Goal: Task Accomplishment & Management: Manage account settings

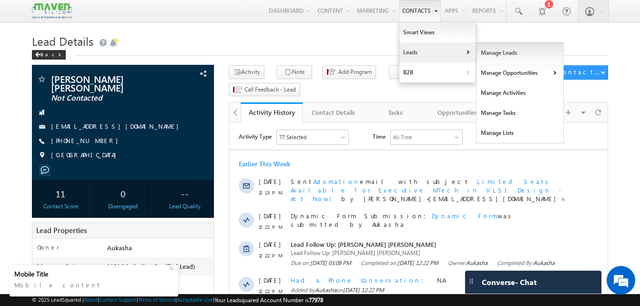
click at [480, 50] on link "Manage Leads" at bounding box center [519, 53] width 87 height 20
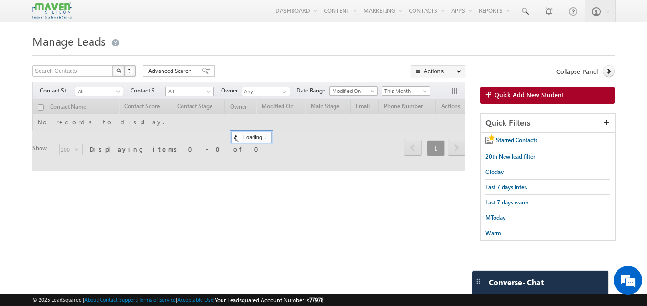
click at [0, 86] on html "Menu Aukasha lsq5@ maven -sili con.c om" at bounding box center [323, 146] width 647 height 293
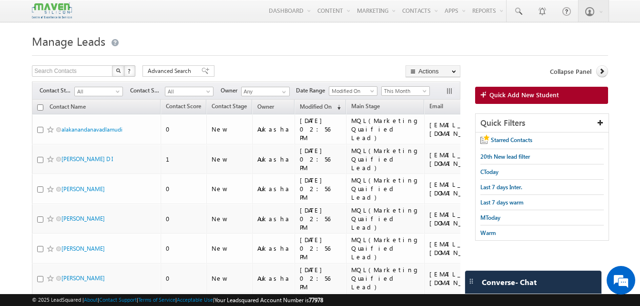
click at [322, 55] on div at bounding box center [320, 53] width 576 height 6
click at [406, 88] on span "This Month" at bounding box center [403, 91] width 45 height 9
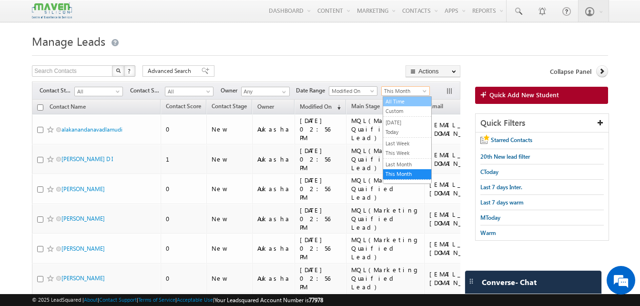
click at [407, 100] on link "All Time" at bounding box center [407, 101] width 48 height 9
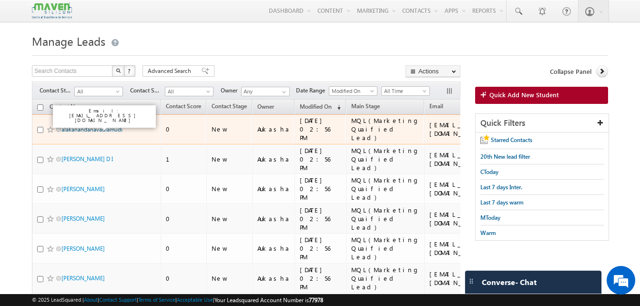
click at [95, 126] on link "alakanandanavadlamudi" at bounding box center [91, 129] width 61 height 7
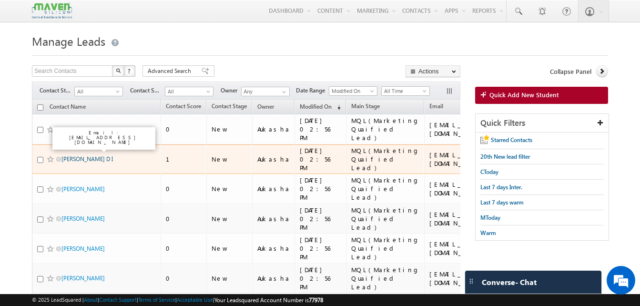
click at [87, 155] on link "CHETHAN KUMAR D I" at bounding box center [86, 158] width 51 height 7
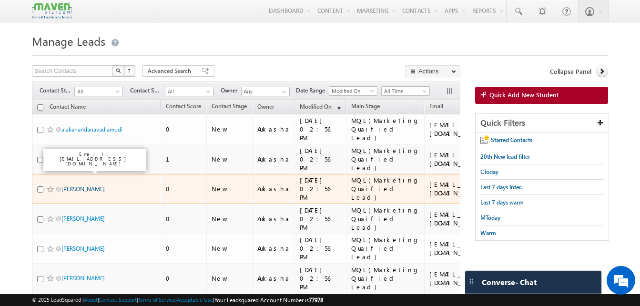
click at [88, 185] on link "Sreehari Yanamala" at bounding box center [82, 188] width 43 height 7
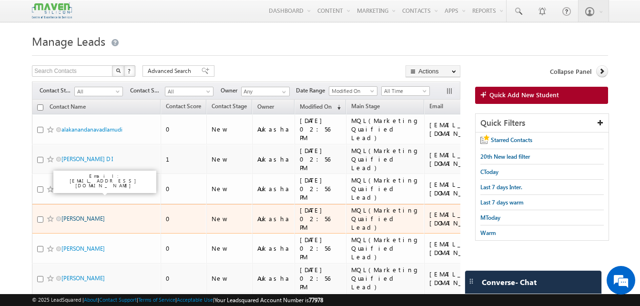
click at [84, 215] on link "SUKESHA KOLIYOOR" at bounding box center [82, 218] width 43 height 7
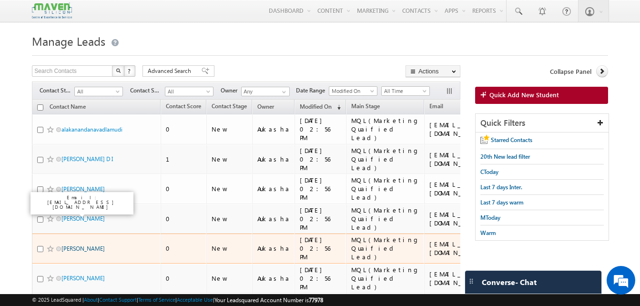
click at [71, 245] on link "Madhan S" at bounding box center [82, 248] width 43 height 7
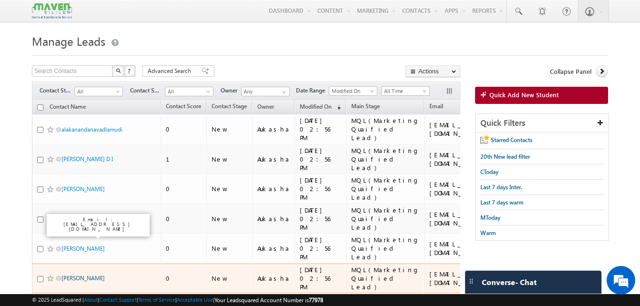
click at [85, 274] on link "Kasukurthi Pavitra" at bounding box center [82, 277] width 43 height 7
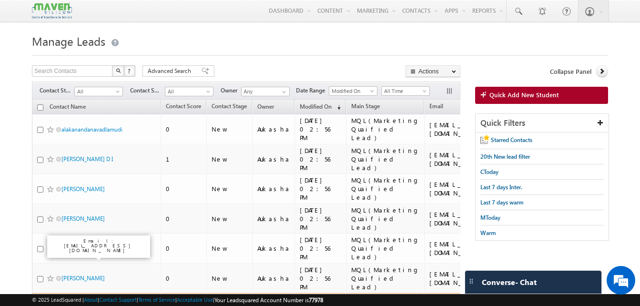
click at [86, 304] on link "Hemalatha Chabala" at bounding box center [82, 307] width 43 height 7
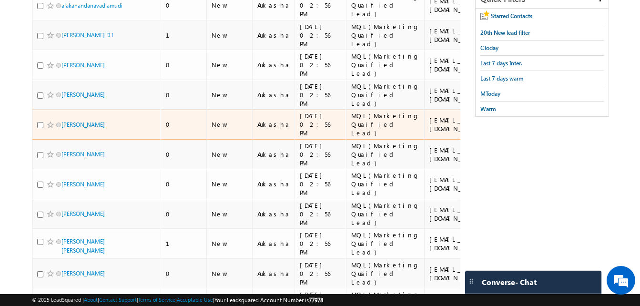
scroll to position [124, 0]
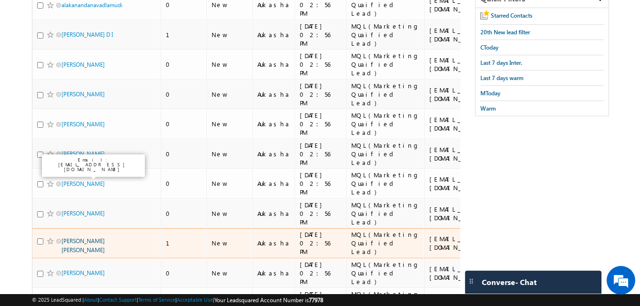
click at [92, 237] on link "Ashwin Barath M J" at bounding box center [82, 245] width 43 height 16
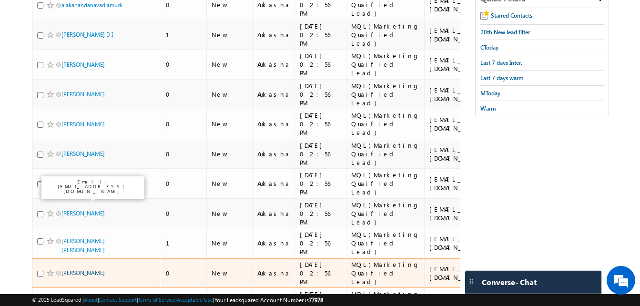
click at [86, 269] on link "Asutosh Ghosh" at bounding box center [82, 272] width 43 height 7
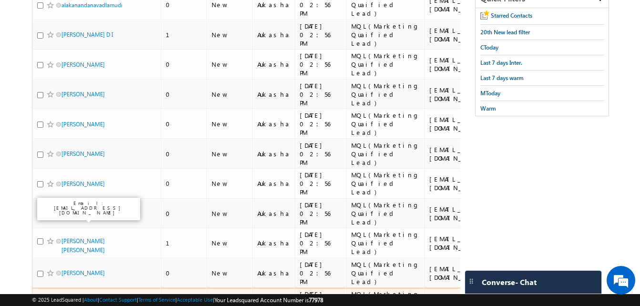
click at [80, 299] on link "dinesh Kumar k v" at bounding box center [87, 302] width 52 height 7
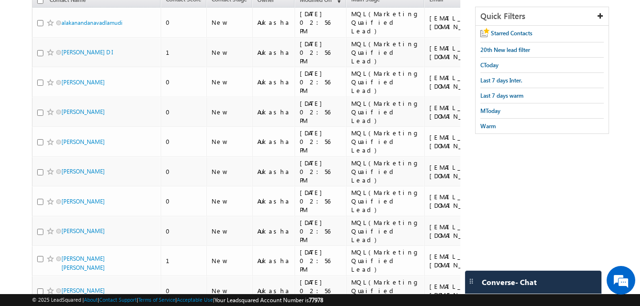
scroll to position [0, 0]
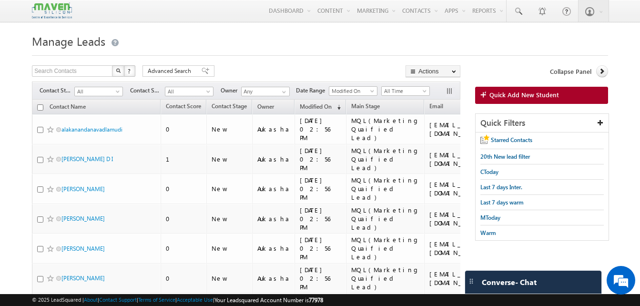
click at [323, 69] on div "Search Contacts X ? 565 results found Advanced Search Advanced Search Advanced …" at bounding box center [246, 72] width 428 height 14
click at [371, 40] on h1 "Manage Leads" at bounding box center [320, 40] width 576 height 19
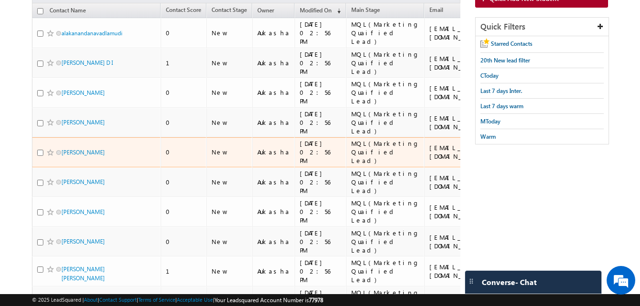
scroll to position [97, 0]
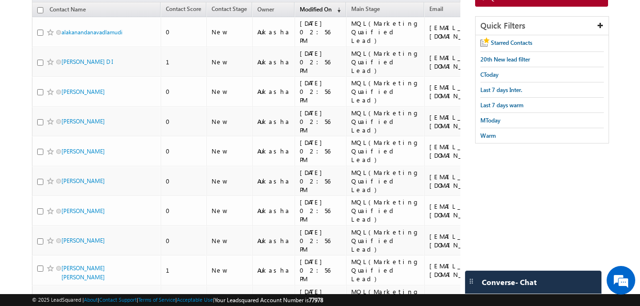
click at [317, 11] on span "Modified On" at bounding box center [316, 9] width 32 height 7
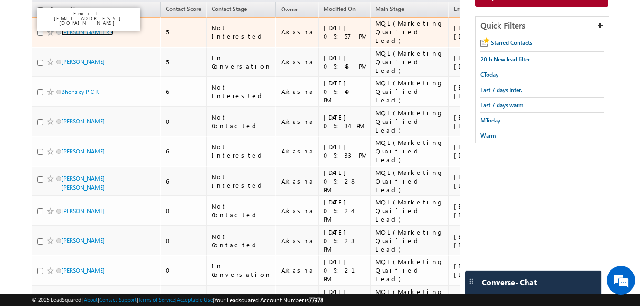
click at [83, 30] on link "dinesh Kumar k v" at bounding box center [87, 32] width 52 height 7
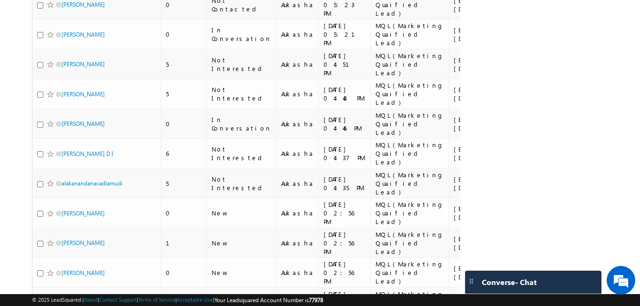
scroll to position [333, 0]
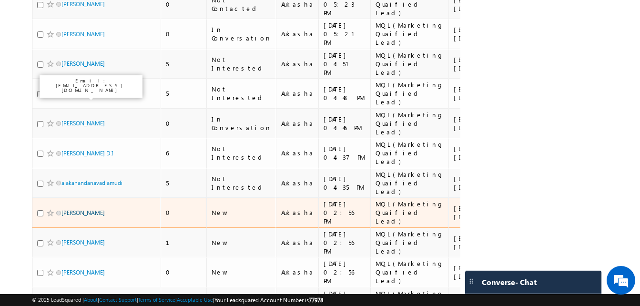
click at [88, 209] on link "Suman Gowda" at bounding box center [82, 212] width 43 height 7
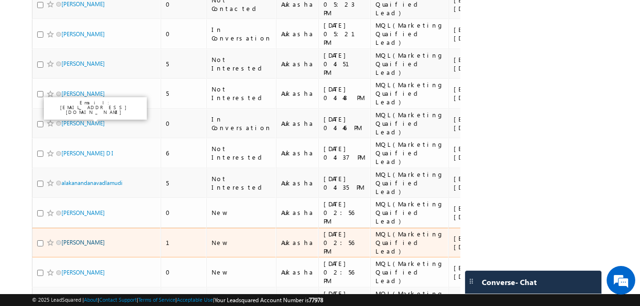
click at [86, 239] on link "Sunil Kumar R" at bounding box center [82, 242] width 43 height 7
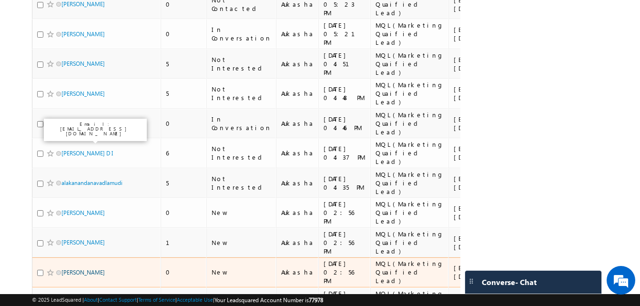
click at [78, 269] on link "Ganesh Arunagiri" at bounding box center [82, 272] width 43 height 7
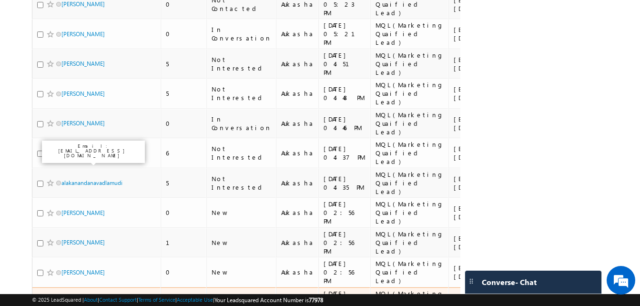
click at [80, 298] on link "Praveen T" at bounding box center [73, 301] width 24 height 7
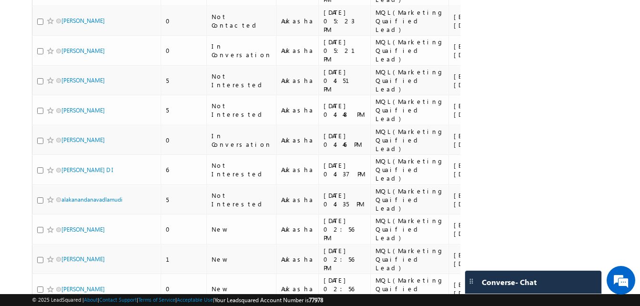
scroll to position [327, 0]
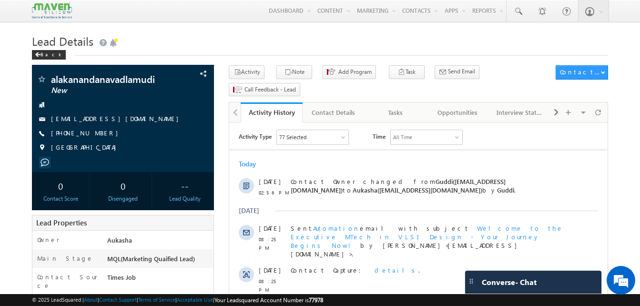
click at [322, 38] on h1 "Lead Details" at bounding box center [320, 40] width 576 height 19
click at [156, 54] on div "Back" at bounding box center [320, 53] width 576 height 6
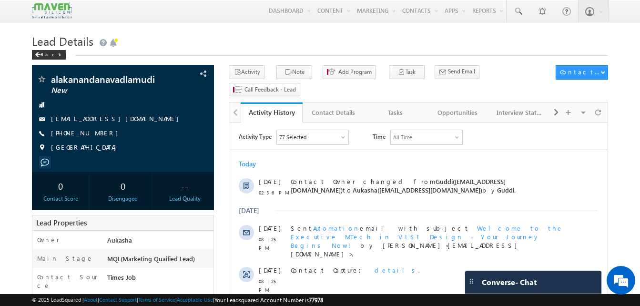
click at [230, 40] on h1 "Lead Details" at bounding box center [320, 40] width 576 height 19
click at [338, 47] on h1 "Lead Details" at bounding box center [320, 40] width 576 height 19
click at [410, 107] on div "Tasks" at bounding box center [395, 112] width 46 height 11
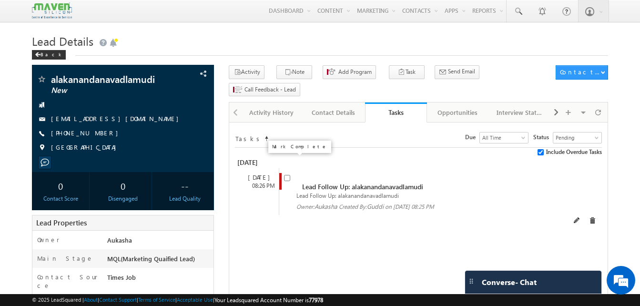
click at [285, 175] on input "checkbox" at bounding box center [287, 178] width 6 height 6
checkbox input "false"
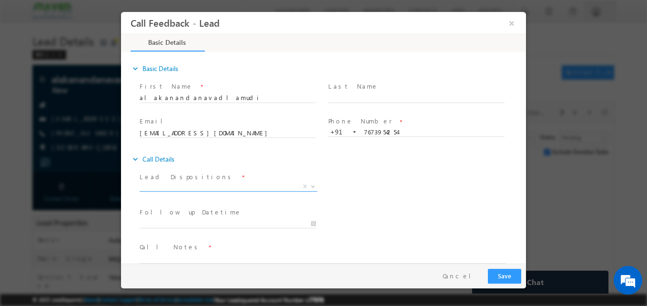
click at [221, 187] on span "X" at bounding box center [229, 187] width 178 height 10
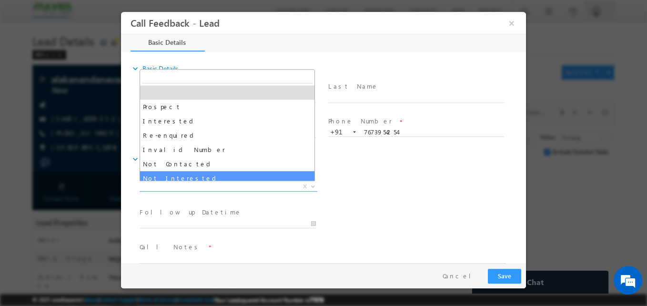
select select "Not Interested"
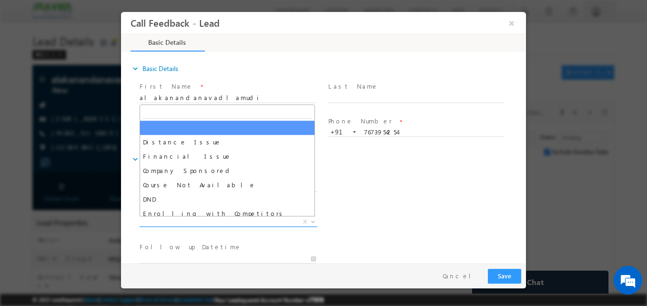
click at [177, 220] on span "X" at bounding box center [229, 222] width 178 height 10
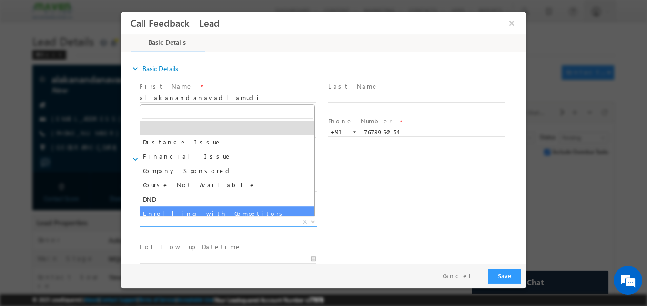
scroll to position [19, 0]
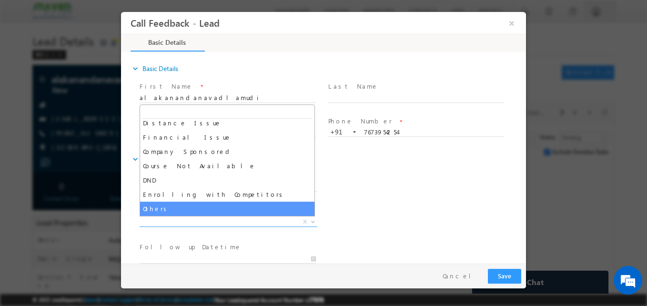
drag, startPoint x: 182, startPoint y: 208, endPoint x: 195, endPoint y: 256, distance: 49.9
click at [195, 256] on body "Call Feedback - Lead × Basic Details" at bounding box center [323, 137] width 405 height 251
select select "Others"
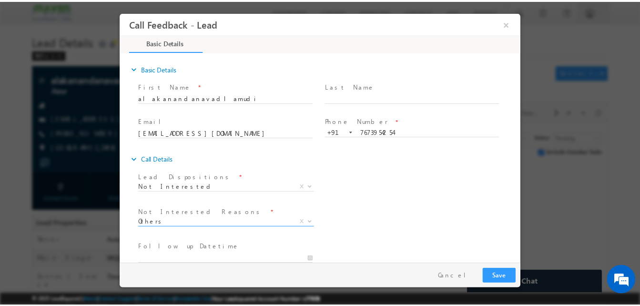
scroll to position [86, 0]
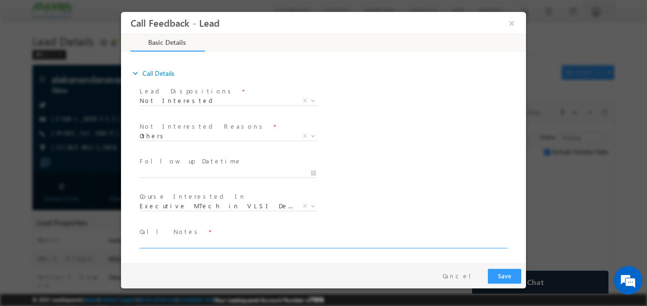
click at [181, 244] on textarea at bounding box center [323, 242] width 366 height 11
type textarea "B. tech ece/10 year ex./Not interested for courses"
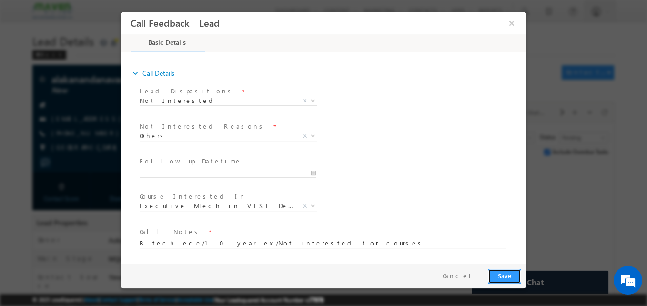
click at [516, 275] on button "Save" at bounding box center [504, 276] width 33 height 15
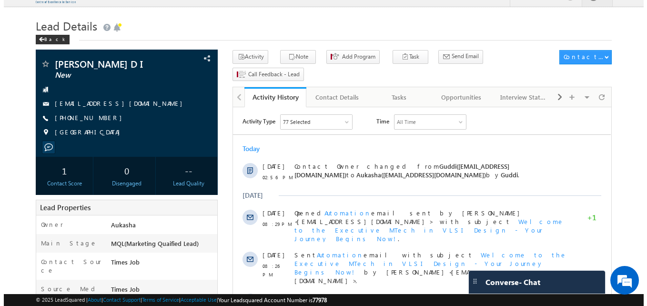
scroll to position [15, 0]
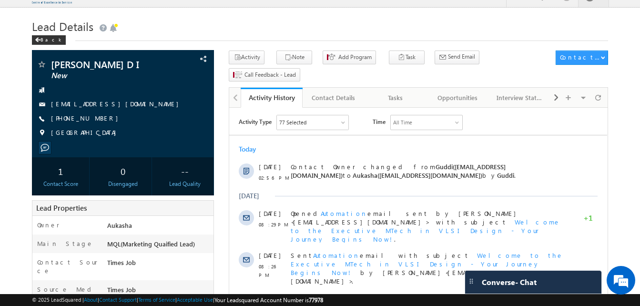
drag, startPoint x: 0, startPoint y: 138, endPoint x: -2, endPoint y: 125, distance: 13.0
click at [371, 88] on link "Tasks" at bounding box center [396, 98] width 62 height 20
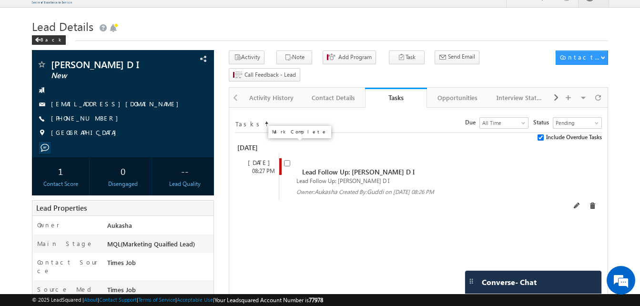
click at [286, 160] on input "checkbox" at bounding box center [287, 163] width 6 height 6
checkbox input "false"
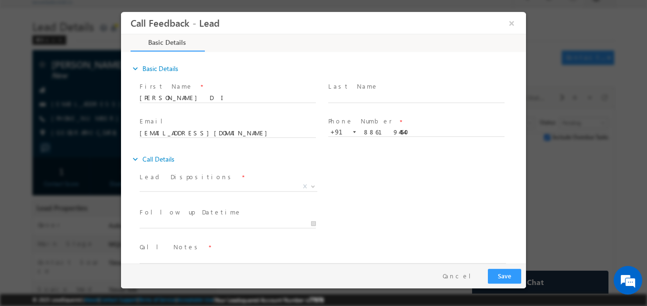
scroll to position [0, 0]
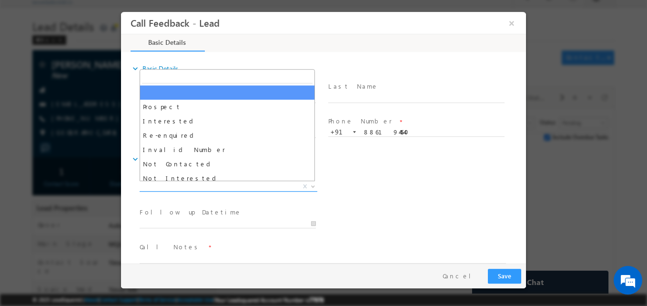
click at [185, 189] on span "X" at bounding box center [229, 187] width 178 height 10
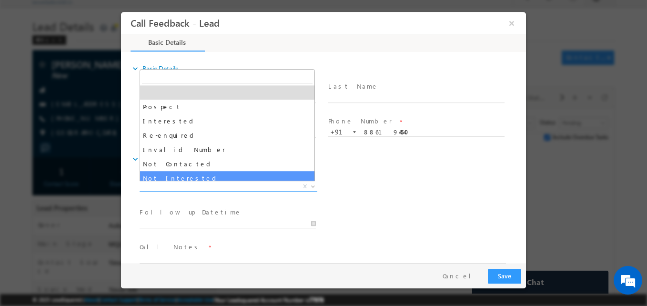
select select "Not Interested"
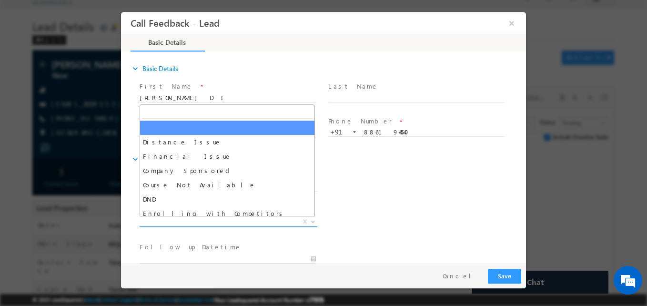
click at [185, 218] on span "X" at bounding box center [229, 222] width 178 height 10
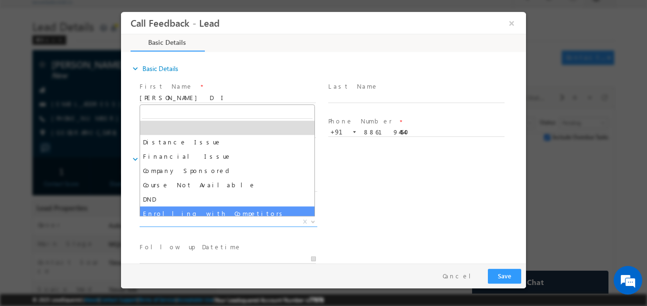
scroll to position [19, 0]
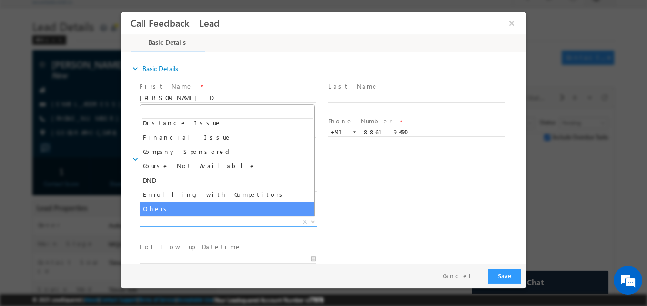
select select "Others"
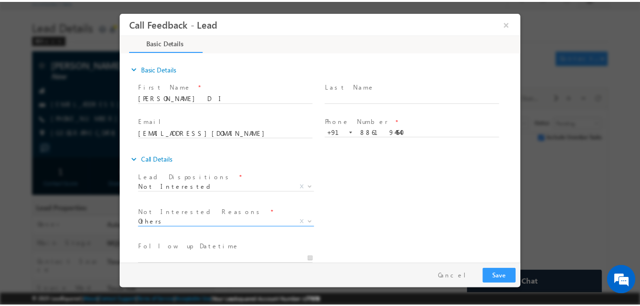
scroll to position [86, 0]
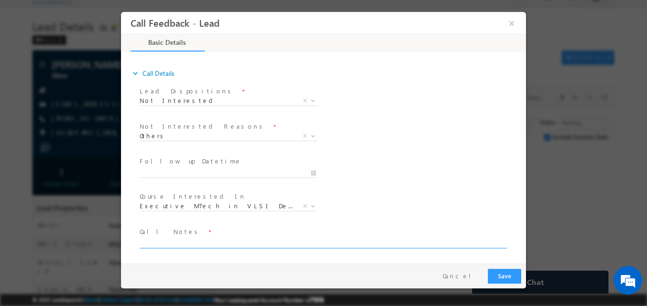
click at [176, 241] on textarea at bounding box center [323, 242] width 366 height 11
type textarea "B. tech ece/Not interested for programs"
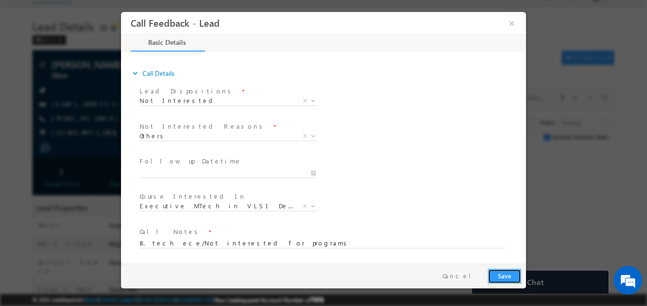
click at [506, 276] on button "Save" at bounding box center [504, 276] width 33 height 15
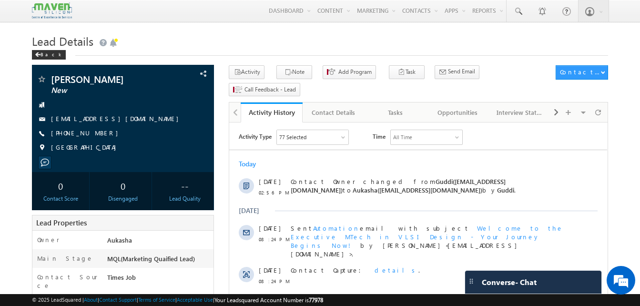
click at [253, 18] on div "Menu Aukasha lsq5@ maven -sili con.c om crmma ven" at bounding box center [320, 11] width 576 height 22
drag, startPoint x: 146, startPoint y: 81, endPoint x: 49, endPoint y: 78, distance: 97.2
click at [49, 78] on div "[PERSON_NAME] New" at bounding box center [123, 79] width 172 height 10
copy div "[PERSON_NAME]"
drag, startPoint x: 107, startPoint y: 130, endPoint x: 98, endPoint y: 134, distance: 10.3
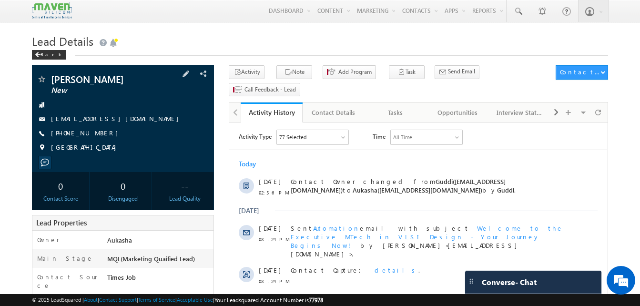
click at [98, 134] on div "[PHONE_NUMBER]" at bounding box center [123, 134] width 172 height 10
copy div "[PHONE_NUMBER]"
click at [394, 107] on div "Tasks" at bounding box center [395, 112] width 46 height 11
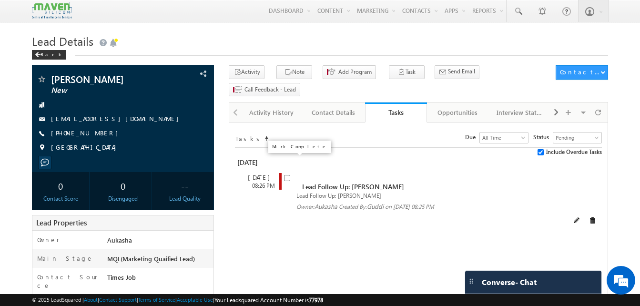
click at [287, 175] on input "checkbox" at bounding box center [287, 178] width 6 height 6
checkbox input "false"
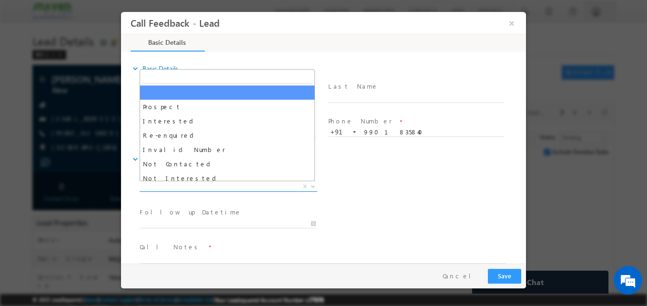
click at [232, 184] on span "X" at bounding box center [229, 187] width 178 height 10
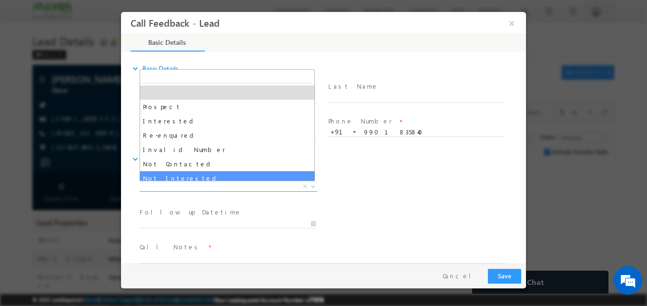
select select "Not Interested"
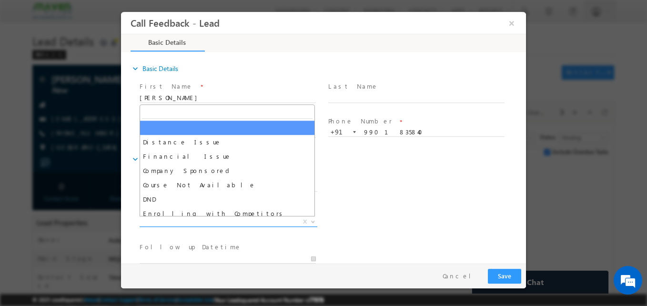
click at [195, 222] on span "X" at bounding box center [229, 222] width 178 height 10
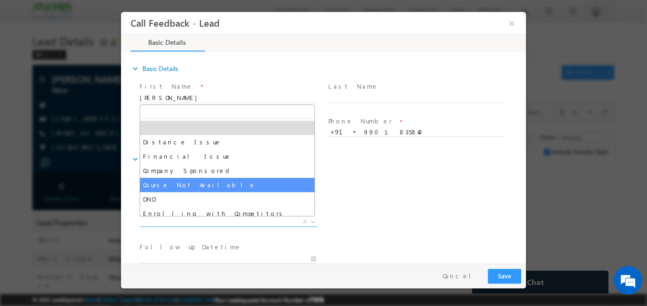
scroll to position [19, 0]
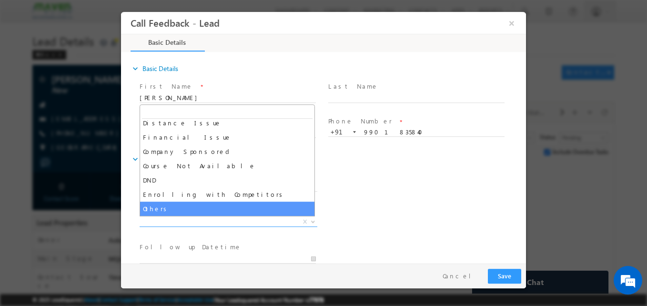
select select "Others"
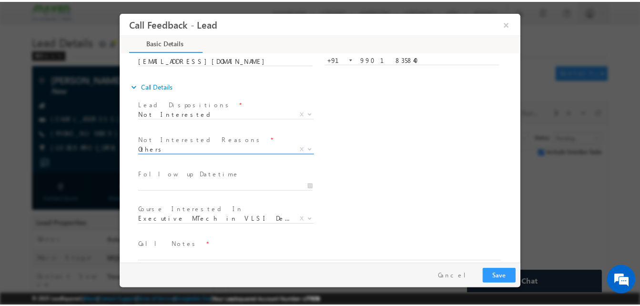
scroll to position [86, 0]
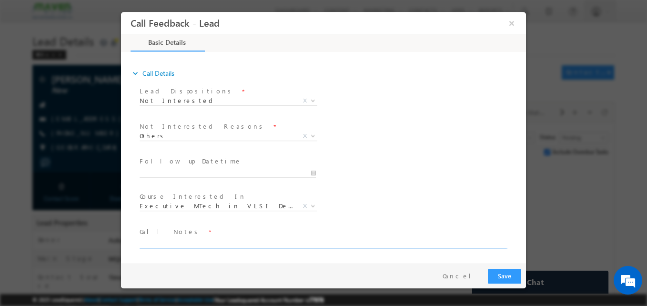
click at [203, 246] on textarea at bounding box center [323, 242] width 366 height 11
type textarea "Not interested for program"
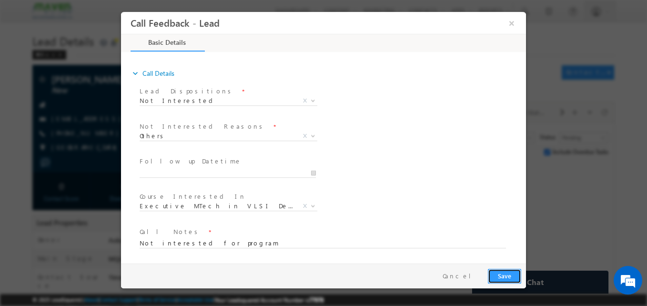
click at [504, 274] on button "Save" at bounding box center [504, 276] width 33 height 15
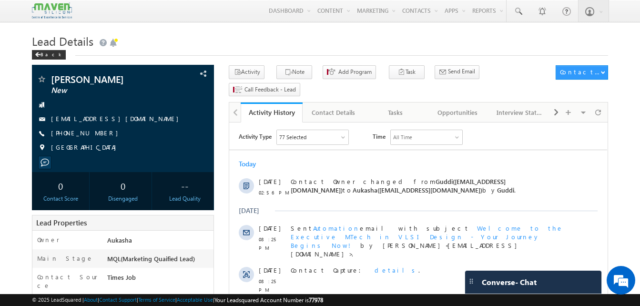
click at [250, 41] on h1 "Lead Details" at bounding box center [320, 40] width 576 height 19
click at [411, 107] on div "Tasks" at bounding box center [395, 112] width 46 height 11
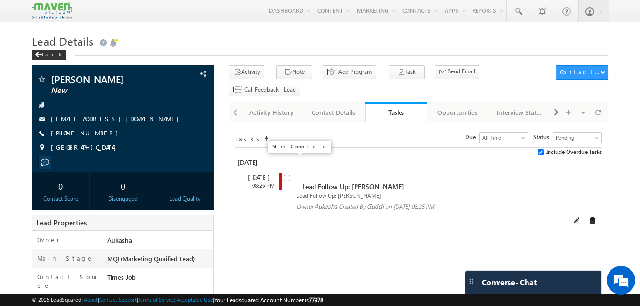
click at [286, 175] on input "checkbox" at bounding box center [287, 178] width 6 height 6
checkbox input "false"
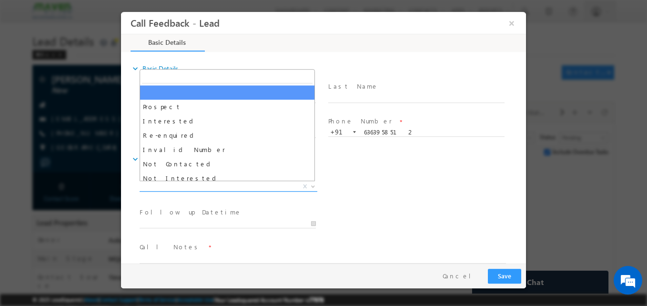
click at [239, 184] on span "X" at bounding box center [229, 187] width 178 height 10
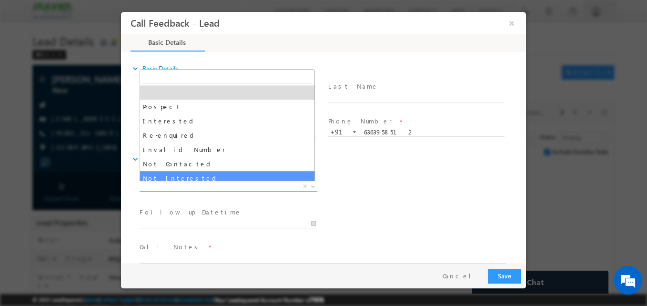
select select "Not Interested"
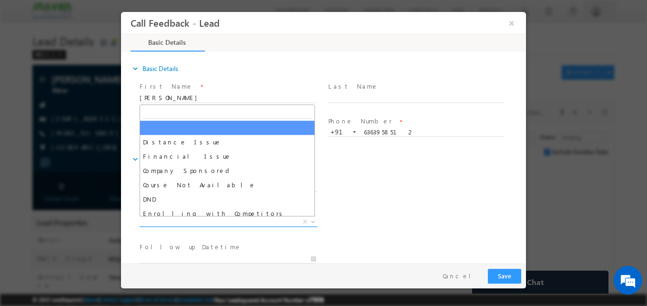
click at [211, 222] on span "X" at bounding box center [229, 222] width 178 height 10
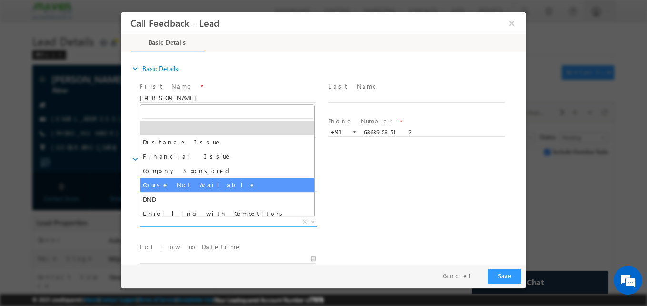
scroll to position [19, 0]
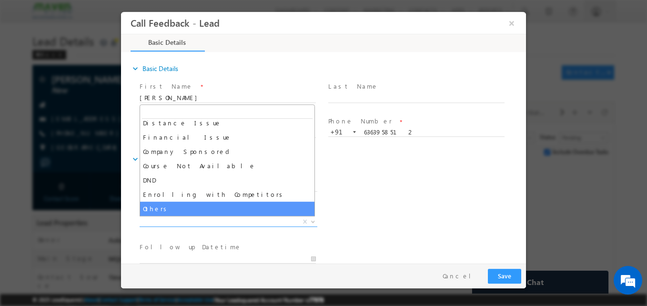
select select "Others"
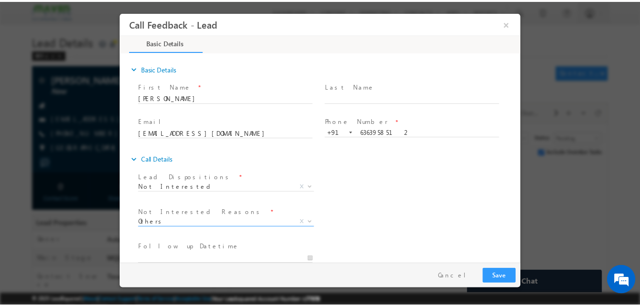
scroll to position [86, 0]
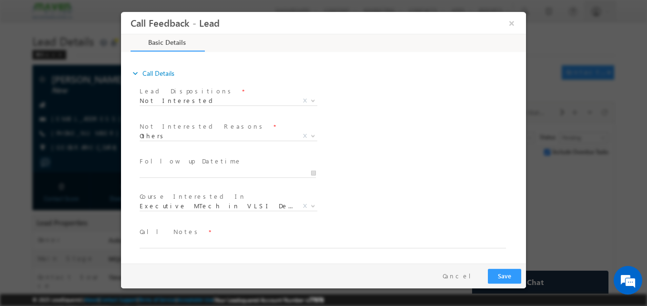
click at [177, 248] on span at bounding box center [318, 253] width 356 height 10
click at [174, 244] on textarea at bounding box center [323, 242] width 366 height 11
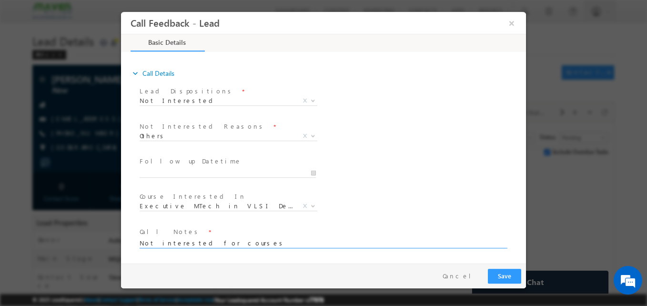
type textarea "Not interested for courses"
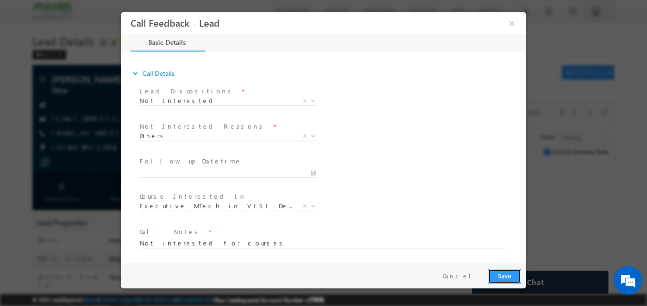
click at [499, 280] on button "Save" at bounding box center [504, 276] width 33 height 15
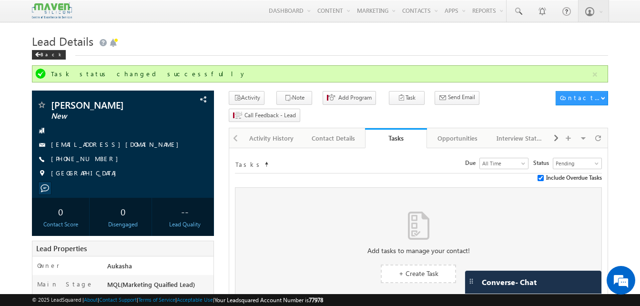
click at [252, 38] on h1 "Lead Details" at bounding box center [320, 40] width 576 height 19
click at [287, 132] on div "Activity History" at bounding box center [271, 137] width 46 height 11
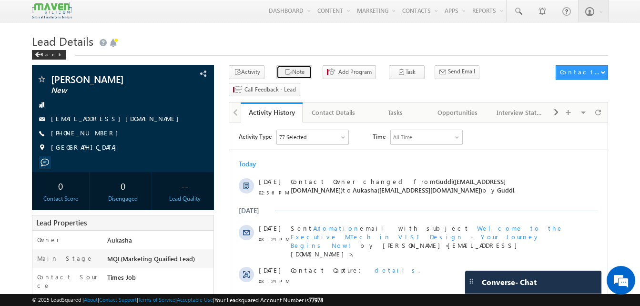
click at [286, 78] on button "Note" at bounding box center [294, 72] width 36 height 14
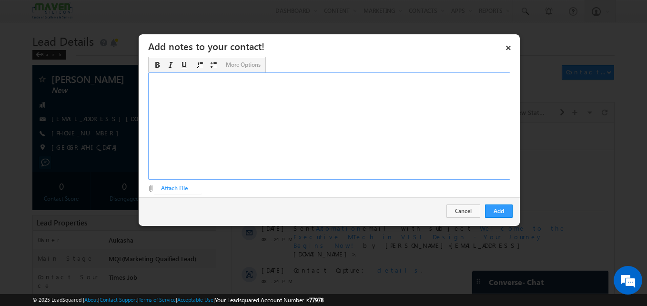
paste div "Rich Text Editor, Description-inline-editor-div"
click at [285, 139] on div "Rich Text Editor, Description-inline-editor-div" at bounding box center [329, 125] width 362 height 107
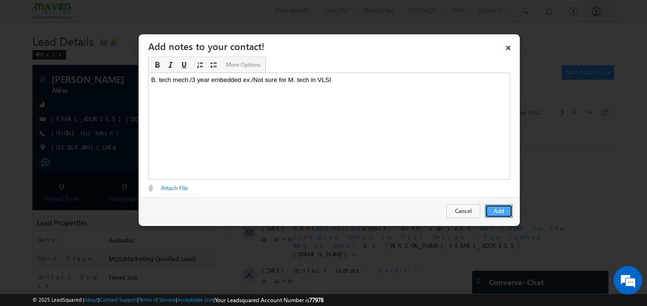
click at [501, 211] on button "Add" at bounding box center [499, 210] width 28 height 13
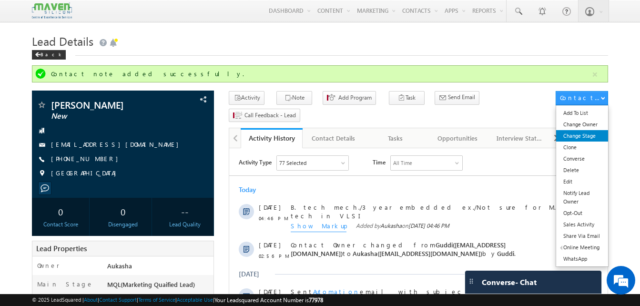
click at [588, 131] on link "Change Stage" at bounding box center [582, 135] width 52 height 11
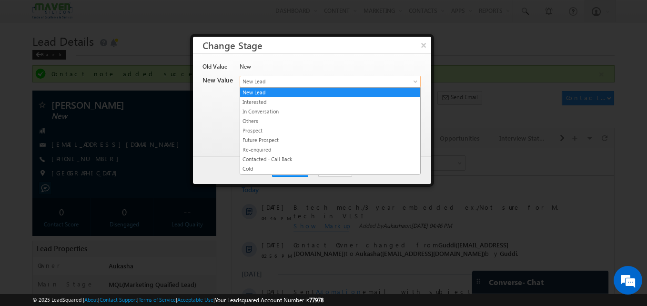
click at [362, 79] on span "New Lead" at bounding box center [314, 81] width 149 height 9
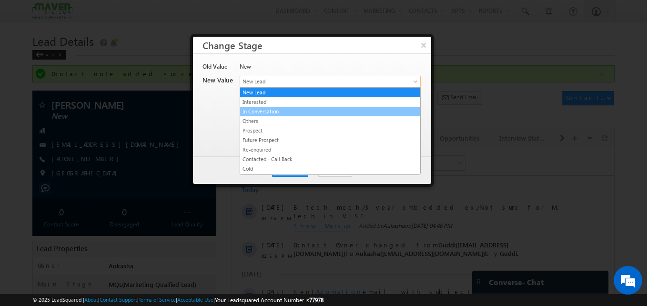
click at [305, 113] on link "In Conversation" at bounding box center [330, 111] width 180 height 9
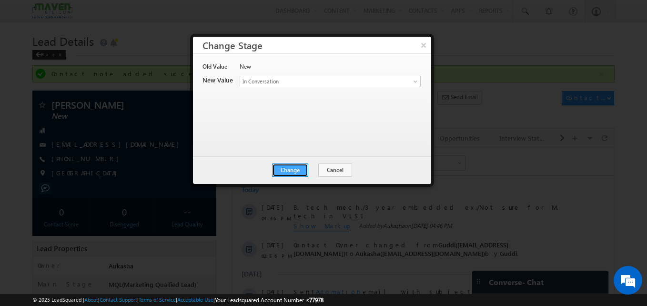
click at [293, 172] on button "Change" at bounding box center [290, 169] width 36 height 13
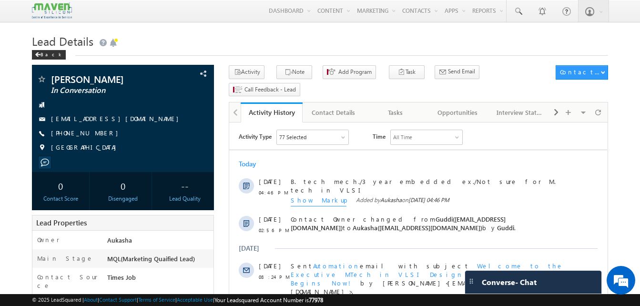
click at [198, 36] on h1 "Lead Details" at bounding box center [320, 40] width 576 height 19
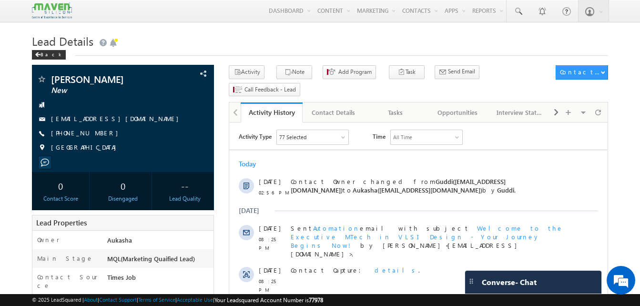
click at [163, 54] on div "Back" at bounding box center [320, 53] width 576 height 6
click at [170, 53] on div "Back" at bounding box center [320, 53] width 576 height 6
click at [208, 34] on h1 "Lead Details" at bounding box center [320, 40] width 576 height 19
click at [286, 39] on h1 "Lead Details" at bounding box center [320, 40] width 576 height 19
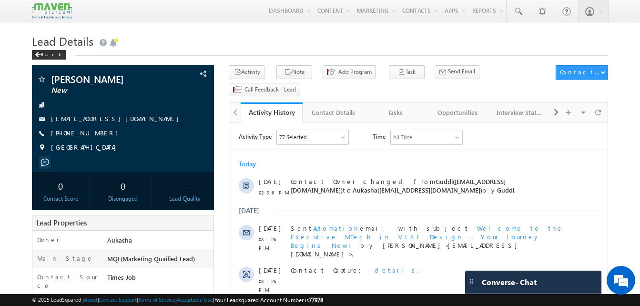
click at [254, 43] on h1 "Lead Details" at bounding box center [320, 40] width 576 height 19
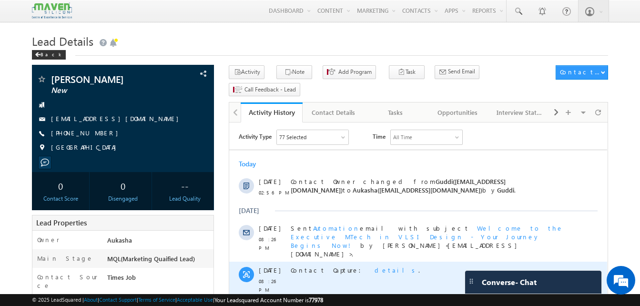
click at [374, 266] on span "details" at bounding box center [396, 270] width 44 height 8
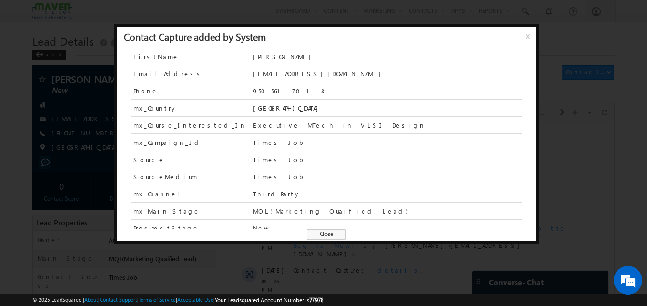
click at [324, 236] on span "Close" at bounding box center [326, 234] width 39 height 10
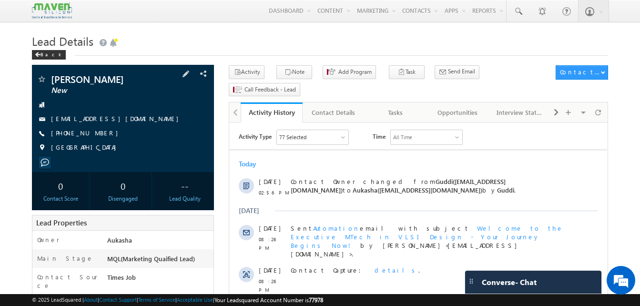
drag, startPoint x: 144, startPoint y: 81, endPoint x: 52, endPoint y: 77, distance: 92.5
click at [52, 77] on span "Hemalatha Chabala" at bounding box center [107, 79] width 112 height 10
copy span "Hemalatha Chabala"
drag, startPoint x: 103, startPoint y: 134, endPoint x: 96, endPoint y: 133, distance: 7.3
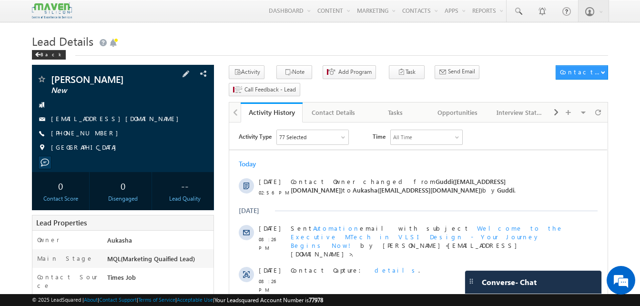
click at [96, 133] on div "+91-9505617018" at bounding box center [123, 134] width 172 height 10
copy div "+91-9505617018"
click at [300, 76] on button "Note" at bounding box center [294, 72] width 36 height 14
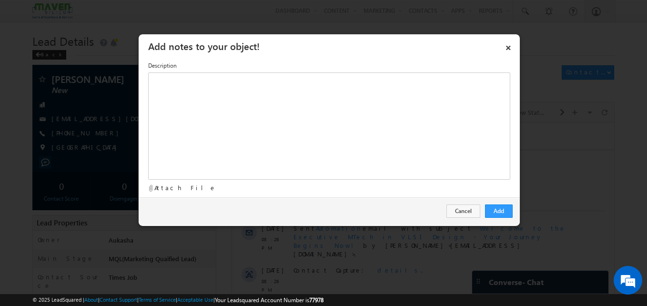
click at [317, 142] on div "× Add notes to your object! Description Attach File Add Cancel" at bounding box center [329, 130] width 382 height 192
click at [317, 142] on div "Rich Text Editor, Description-inline-editor-div" at bounding box center [329, 125] width 362 height 107
paste div "Rich Text Editor, Description-inline-editor-div"
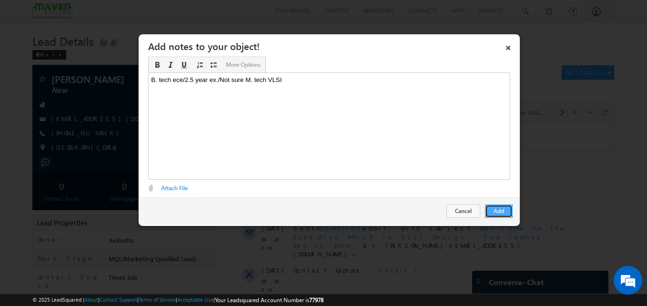
click at [498, 208] on button "Add" at bounding box center [499, 210] width 28 height 13
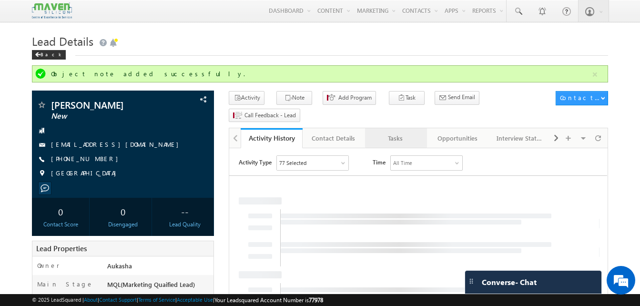
click at [391, 132] on div "Tasks" at bounding box center [395, 137] width 46 height 11
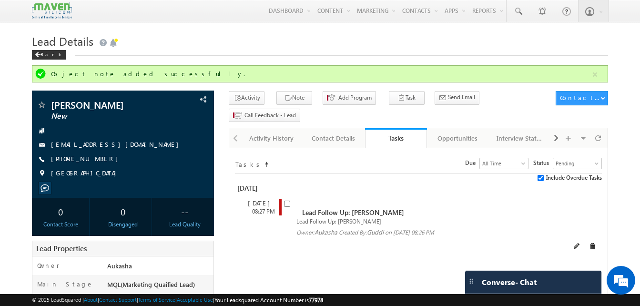
click at [283, 194] on div "Lead Follow Up: Hemalatha Chabala Lead Follow Up: Hemalatha Chabala Owner: Auka…" at bounding box center [426, 217] width 295 height 47
click at [289, 200] on input "checkbox" at bounding box center [287, 203] width 6 height 6
checkbox input "false"
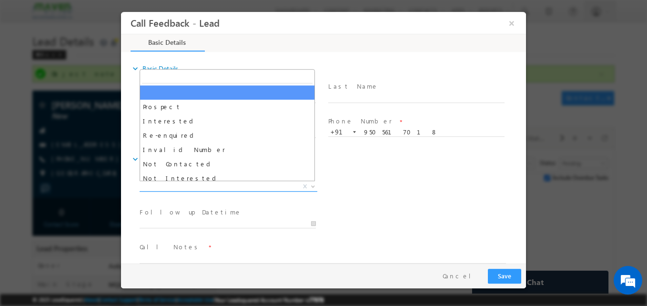
click at [239, 185] on span "X" at bounding box center [229, 187] width 178 height 10
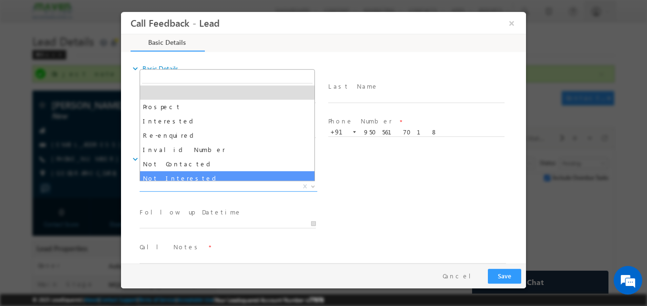
select select "Not Interested"
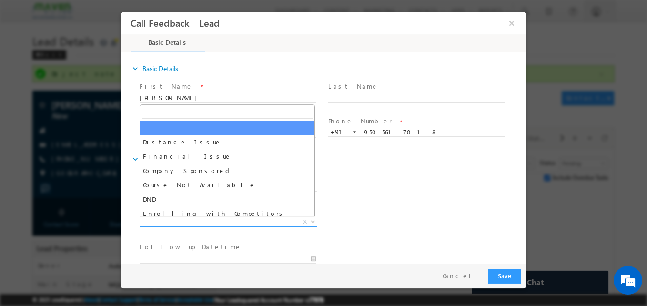
click at [187, 221] on span "X" at bounding box center [229, 222] width 178 height 10
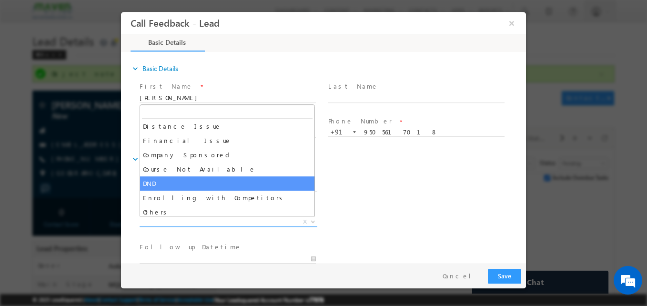
scroll to position [19, 0]
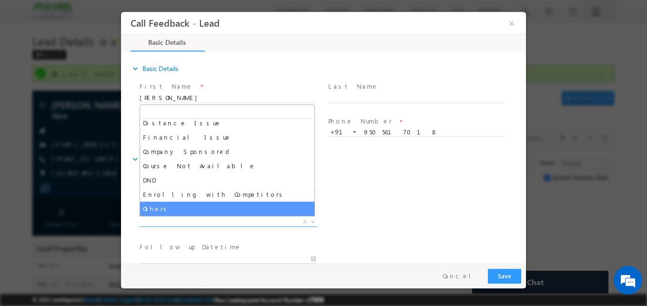
select select "Others"
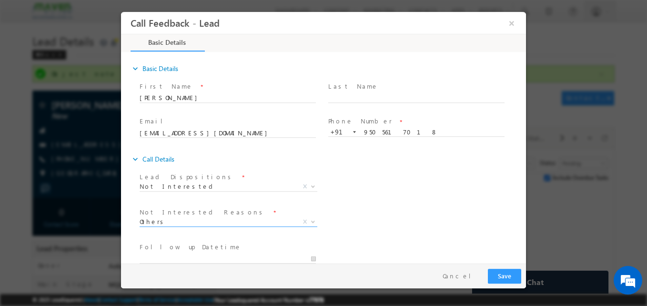
scroll to position [86, 0]
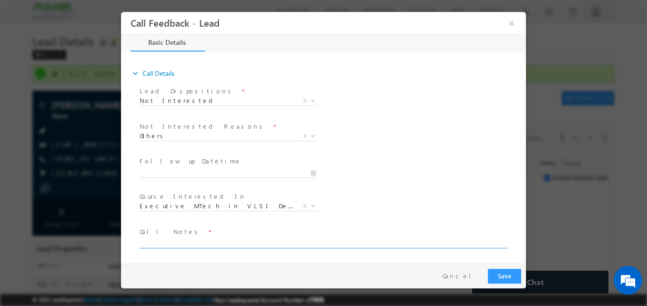
click at [175, 240] on textarea at bounding box center [323, 242] width 366 height 11
type textarea "N"
type textarea "Not interested"
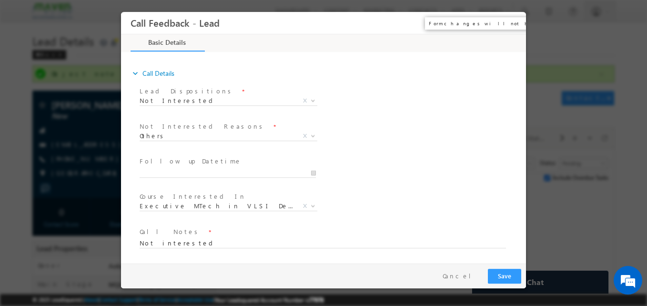
click at [515, 26] on button "×" at bounding box center [511, 23] width 16 height 18
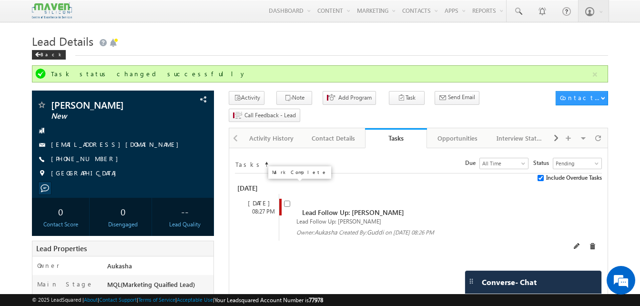
click at [286, 200] on input "checkbox" at bounding box center [287, 203] width 6 height 6
checkbox input "false"
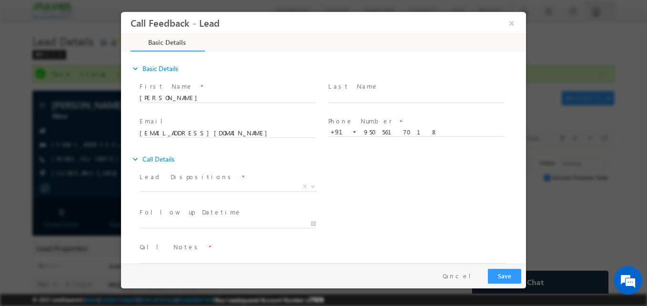
scroll to position [0, 0]
click at [473, 273] on button "Cancel" at bounding box center [460, 276] width 50 height 14
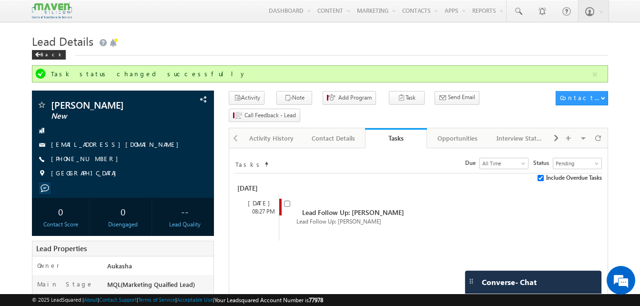
click at [263, 132] on div "Activity History" at bounding box center [271, 137] width 46 height 11
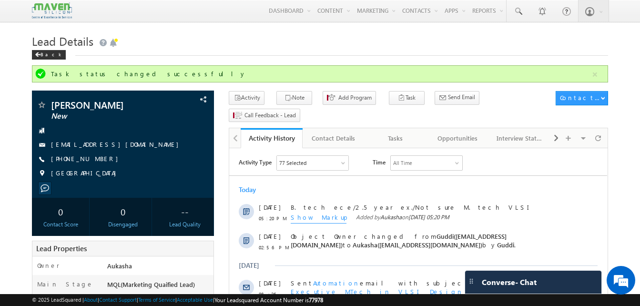
click at [263, 133] on div "Activity History" at bounding box center [272, 137] width 48 height 9
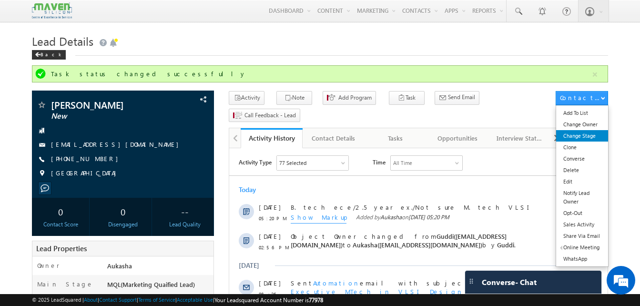
click at [590, 134] on link "Change Stage" at bounding box center [582, 135] width 52 height 11
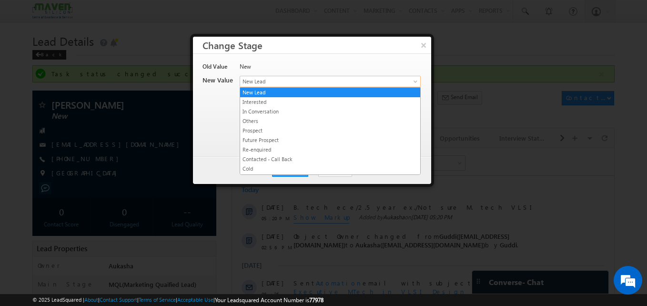
click at [314, 80] on span "New Lead" at bounding box center [314, 81] width 149 height 9
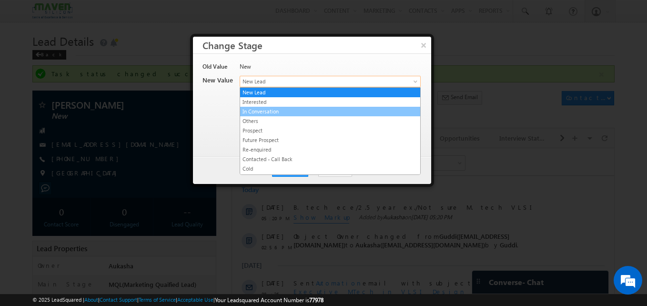
click at [291, 111] on link "In Conversation" at bounding box center [330, 111] width 180 height 9
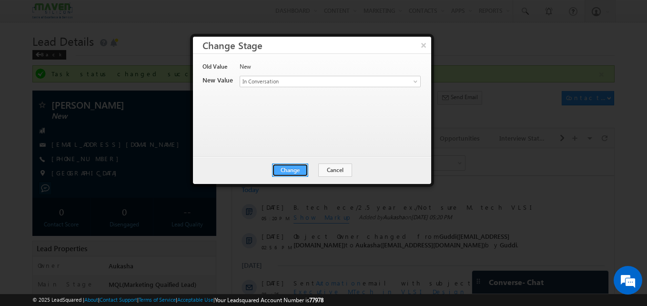
click at [292, 171] on button "Change" at bounding box center [290, 169] width 36 height 13
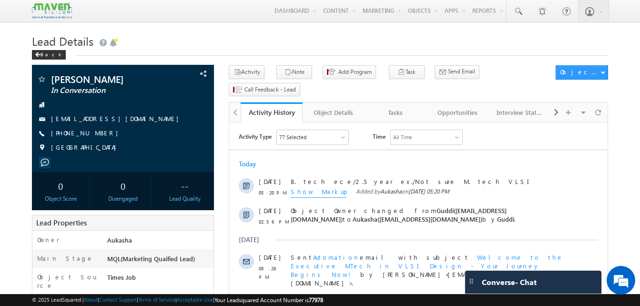
click at [160, 38] on h1 "Lead Details" at bounding box center [320, 40] width 576 height 19
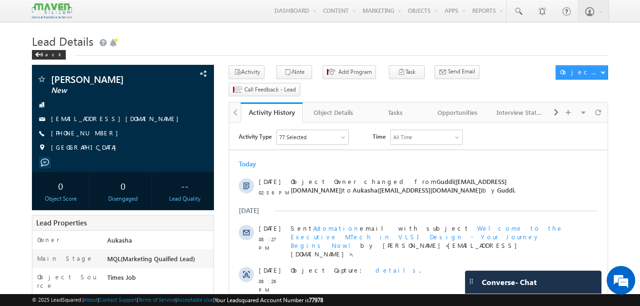
click at [277, 50] on div "Back" at bounding box center [320, 53] width 576 height 6
click at [203, 40] on h1 "Lead Details" at bounding box center [320, 40] width 576 height 19
click at [97, 133] on div "[PHONE_NUMBER]" at bounding box center [123, 134] width 172 height 10
copy div "[PHONE_NUMBER]"
drag, startPoint x: 110, startPoint y: 83, endPoint x: 49, endPoint y: 80, distance: 60.6
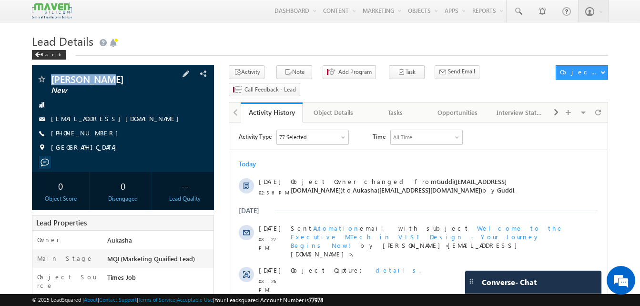
click at [49, 80] on div "Tarun Kumar New" at bounding box center [123, 79] width 172 height 10
copy div "[PERSON_NAME]"
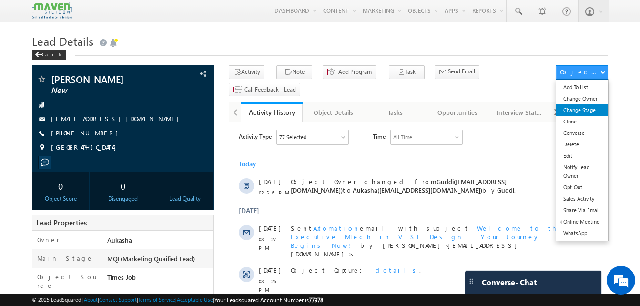
click at [588, 113] on link "Change Stage" at bounding box center [582, 109] width 52 height 11
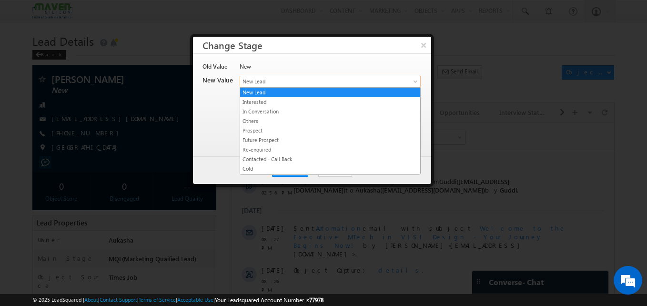
click at [324, 82] on span "New Lead" at bounding box center [314, 81] width 149 height 9
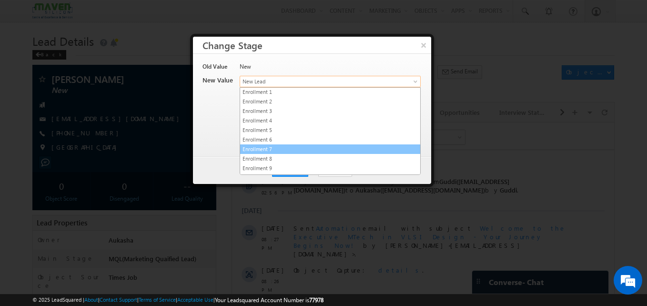
scroll to position [180, 0]
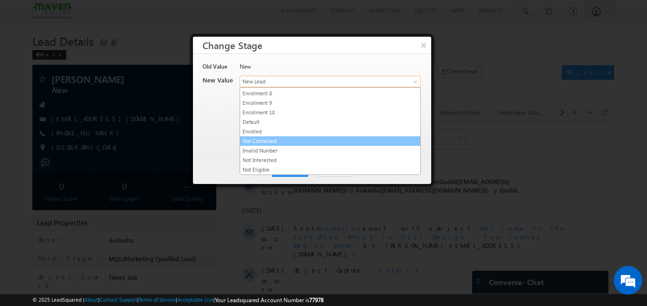
click at [270, 143] on link "Not Contacted" at bounding box center [330, 141] width 180 height 9
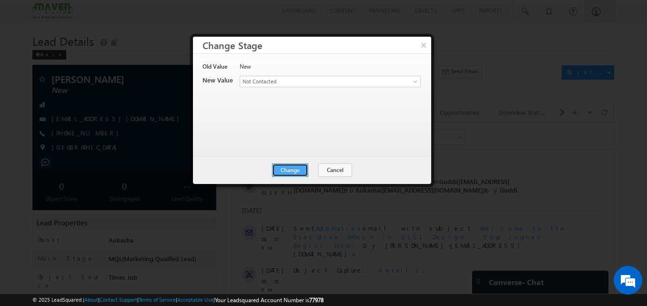
click at [305, 168] on button "Change" at bounding box center [290, 169] width 36 height 13
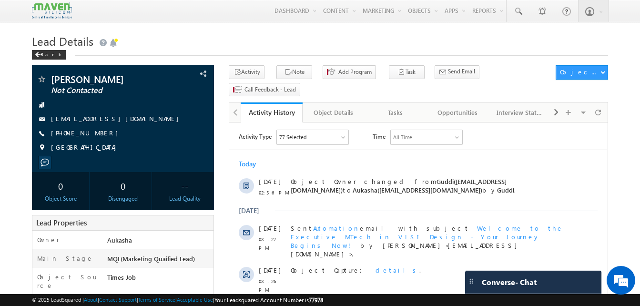
drag, startPoint x: 107, startPoint y: 133, endPoint x: 97, endPoint y: 132, distance: 10.0
click at [97, 132] on div "[PHONE_NUMBER]" at bounding box center [123, 134] width 172 height 10
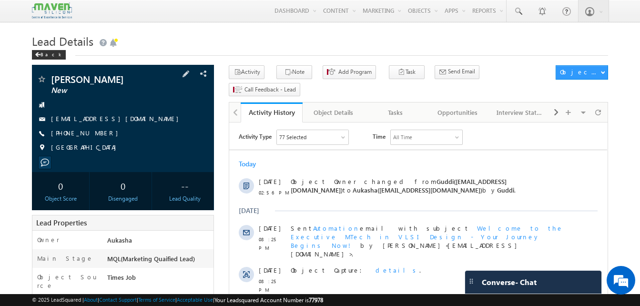
copy div "[PHONE_NUMBER]"
drag, startPoint x: 145, startPoint y: 79, endPoint x: 51, endPoint y: 79, distance: 93.8
click at [51, 79] on span "[PERSON_NAME]" at bounding box center [107, 79] width 112 height 10
copy span "[PERSON_NAME]"
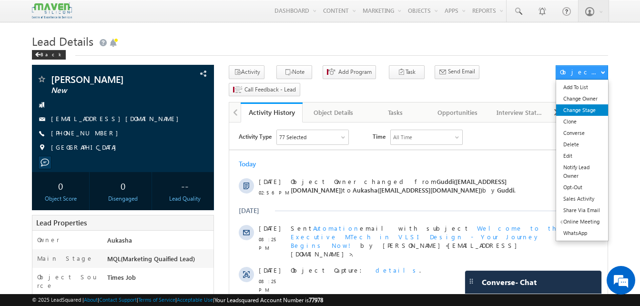
click at [593, 110] on link "Change Stage" at bounding box center [582, 109] width 52 height 11
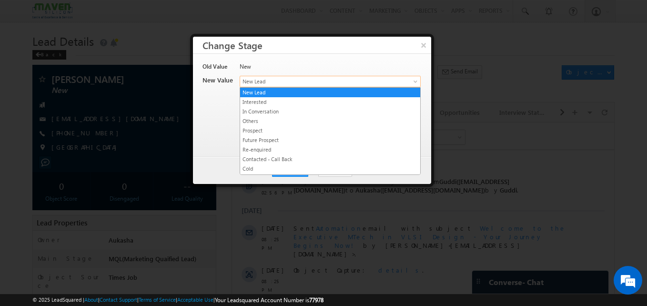
click at [314, 80] on span "New Lead" at bounding box center [314, 81] width 149 height 9
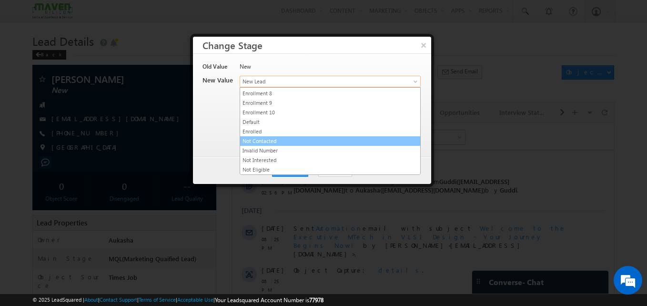
click at [287, 142] on link "Not Contacted" at bounding box center [330, 141] width 180 height 9
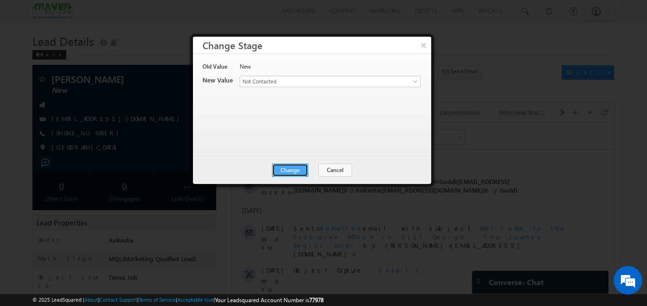
click at [289, 174] on button "Change" at bounding box center [290, 169] width 36 height 13
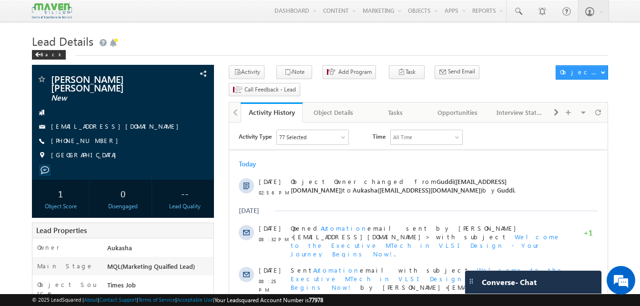
click at [250, 35] on h1 "Lead Details" at bounding box center [320, 40] width 576 height 19
click at [306, 35] on h1 "Lead Details" at bounding box center [320, 40] width 576 height 19
click at [397, 107] on div "Tasks" at bounding box center [395, 112] width 46 height 11
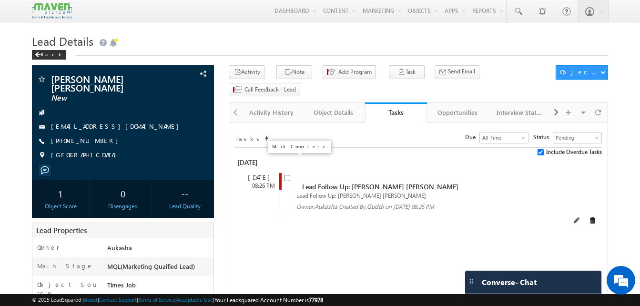
click at [288, 175] on input "checkbox" at bounding box center [287, 178] width 6 height 6
checkbox input "false"
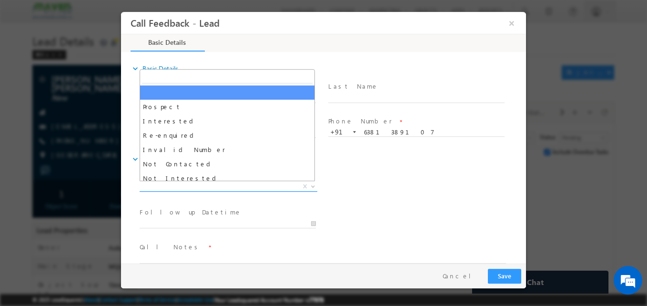
click at [214, 185] on span "X" at bounding box center [229, 187] width 178 height 10
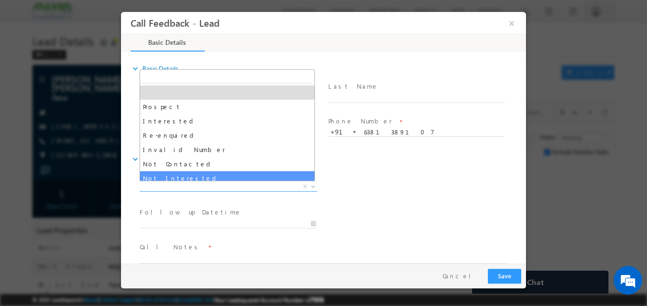
select select "Not Interested"
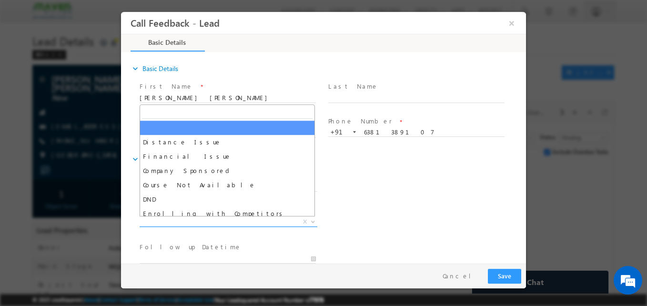
click at [218, 221] on span "X" at bounding box center [229, 222] width 178 height 10
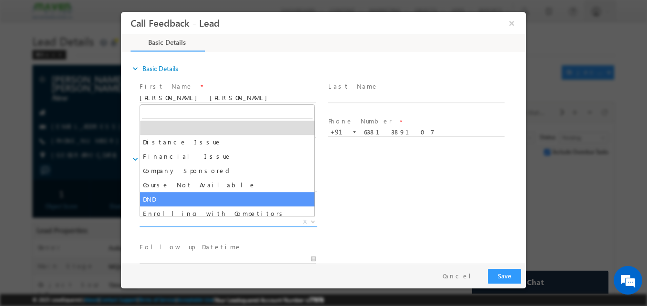
scroll to position [19, 0]
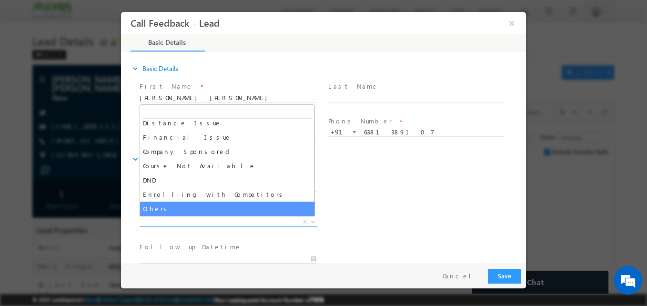
select select "Others"
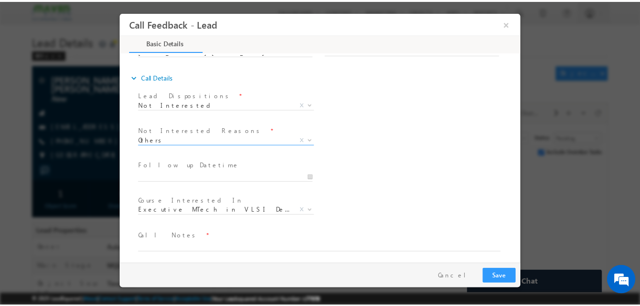
scroll to position [82, 0]
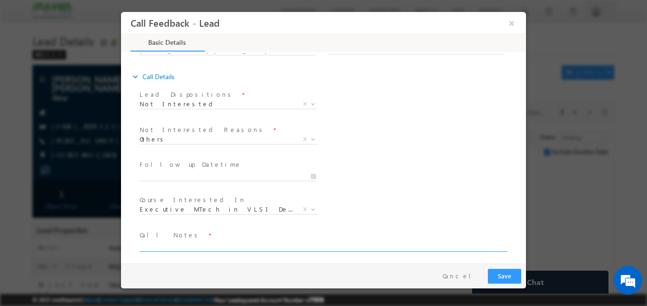
click at [185, 245] on textarea at bounding box center [323, 245] width 366 height 11
type textarea "Candidate is not interested"
click at [499, 280] on button "Save" at bounding box center [504, 276] width 33 height 15
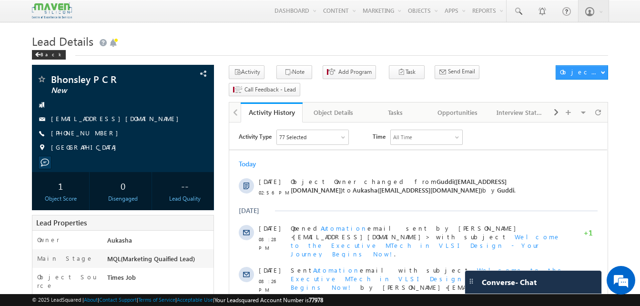
click at [219, 36] on h1 "Lead Details" at bounding box center [320, 40] width 576 height 19
click at [361, 41] on h1 "Lead Details" at bounding box center [320, 40] width 576 height 19
click at [231, 42] on h1 "Lead Details" at bounding box center [320, 40] width 576 height 19
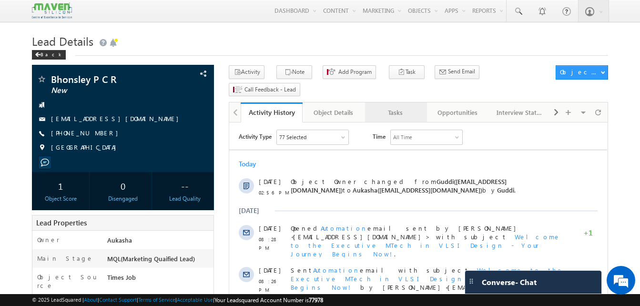
click at [384, 107] on div "Tasks" at bounding box center [395, 112] width 46 height 11
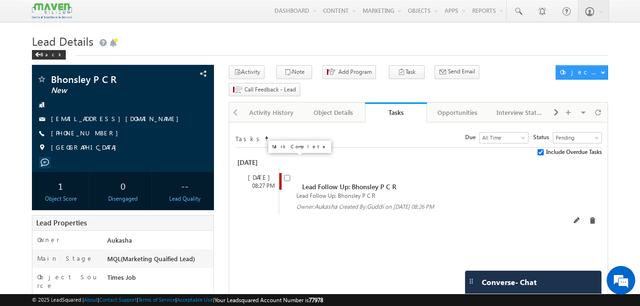
click at [288, 175] on input "checkbox" at bounding box center [287, 178] width 6 height 6
checkbox input "false"
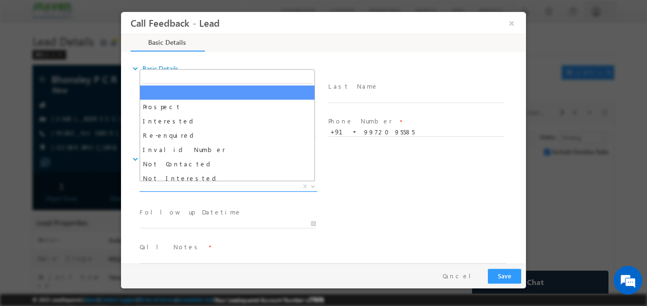
click at [189, 187] on span "X" at bounding box center [229, 187] width 178 height 10
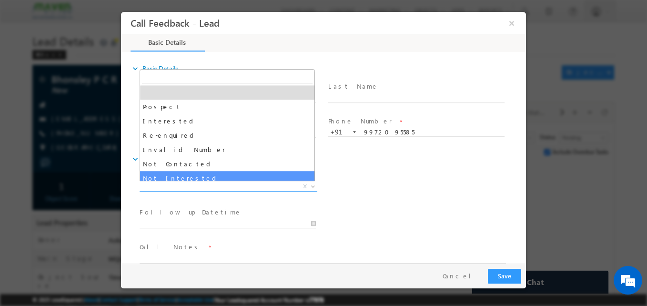
select select "Not Interested"
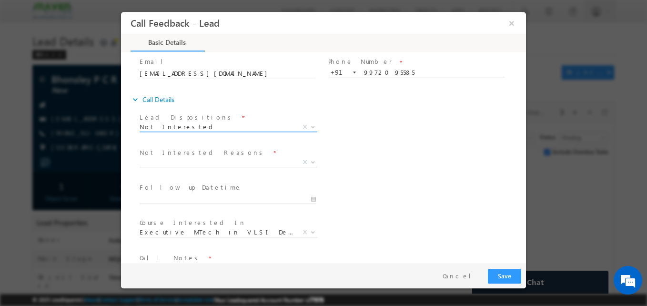
scroll to position [60, 0]
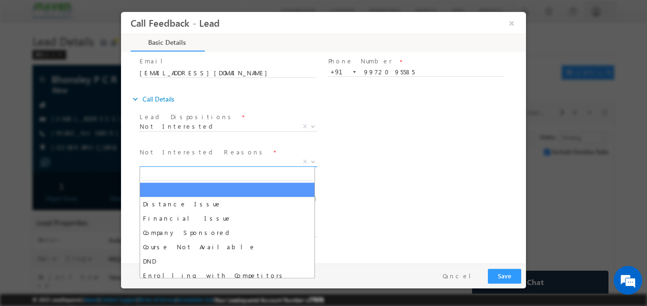
click at [194, 161] on span "X" at bounding box center [229, 162] width 178 height 10
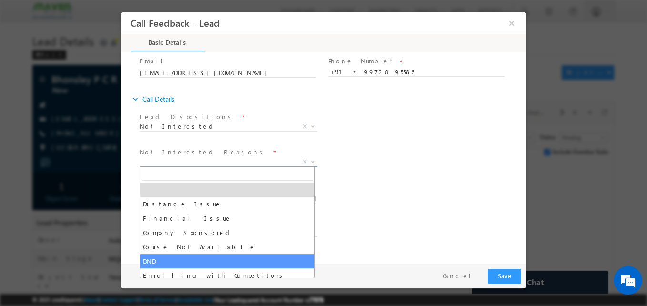
scroll to position [19, 0]
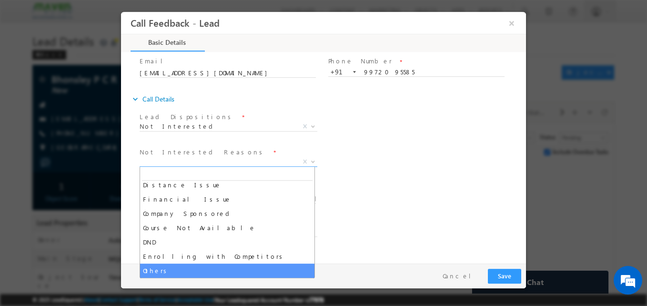
select select "Others"
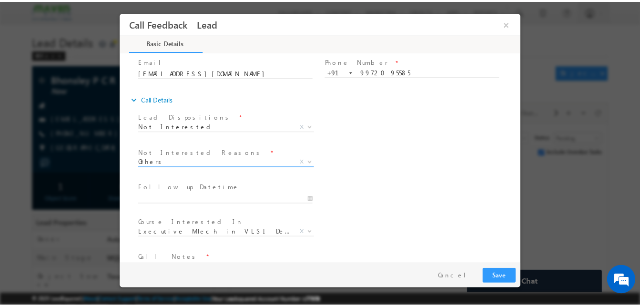
scroll to position [86, 0]
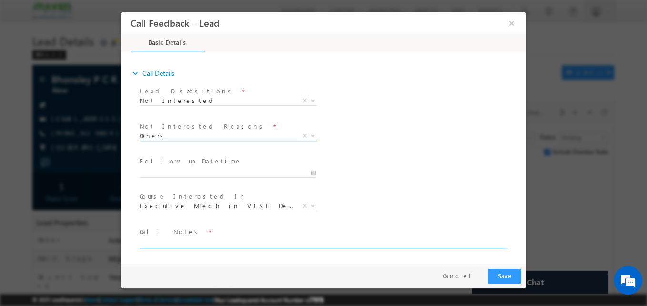
click at [231, 244] on textarea at bounding box center [323, 242] width 366 height 11
type textarea "c"
type textarea "Candidate is not interested"
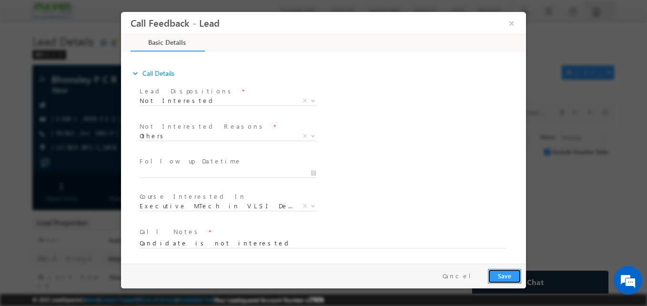
click at [501, 274] on button "Save" at bounding box center [504, 276] width 33 height 15
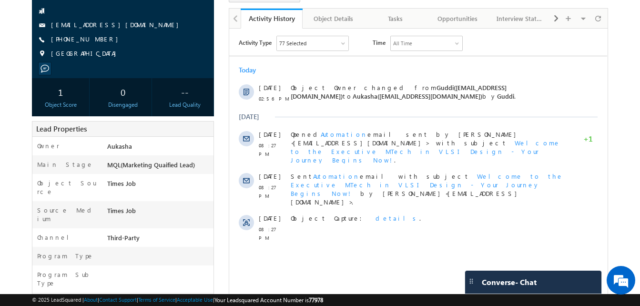
scroll to position [94, 0]
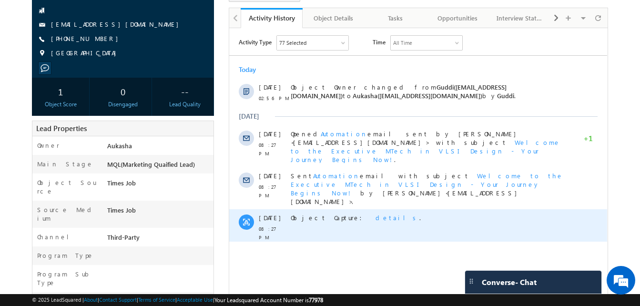
click at [375, 213] on span "details" at bounding box center [397, 217] width 44 height 8
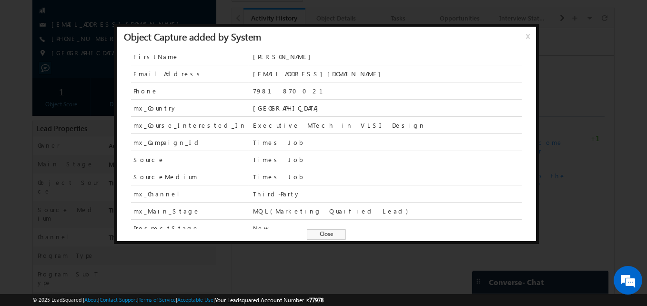
click at [319, 237] on span "Close" at bounding box center [326, 234] width 39 height 10
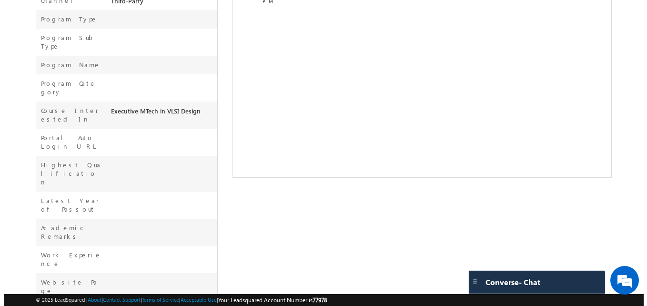
scroll to position [0, 0]
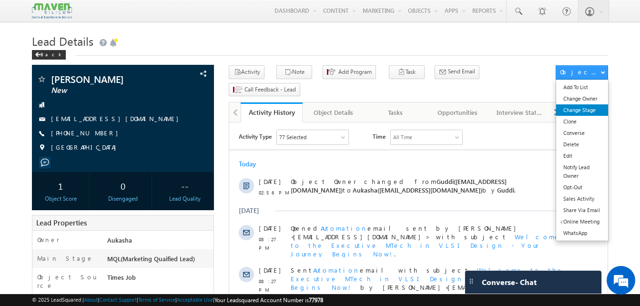
click at [595, 111] on link "Change Stage" at bounding box center [582, 109] width 52 height 11
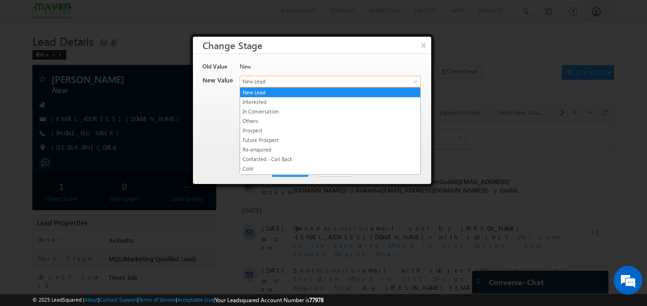
click at [309, 80] on span "New Lead" at bounding box center [314, 81] width 149 height 9
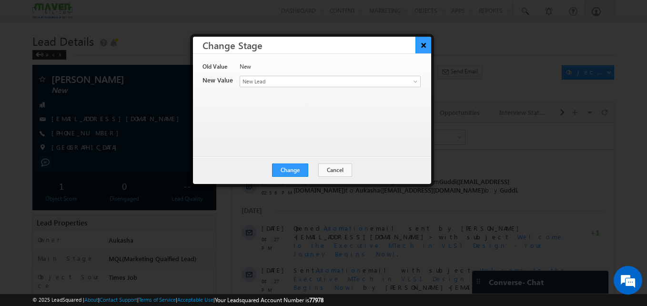
click at [425, 45] on button "×" at bounding box center [423, 45] width 16 height 17
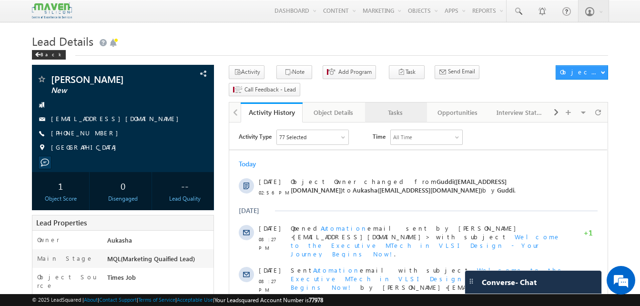
click at [396, 107] on div "Tasks" at bounding box center [395, 112] width 46 height 11
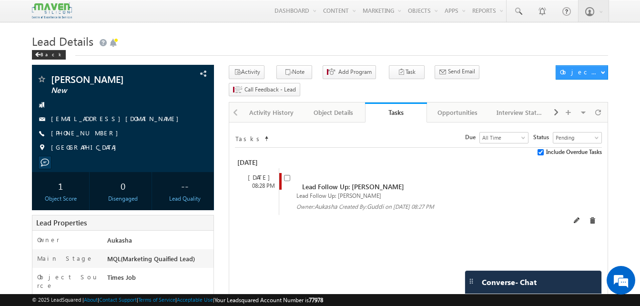
click at [288, 173] on span at bounding box center [289, 182] width 10 height 18
click at [288, 175] on input "checkbox" at bounding box center [287, 178] width 6 height 6
checkbox input "false"
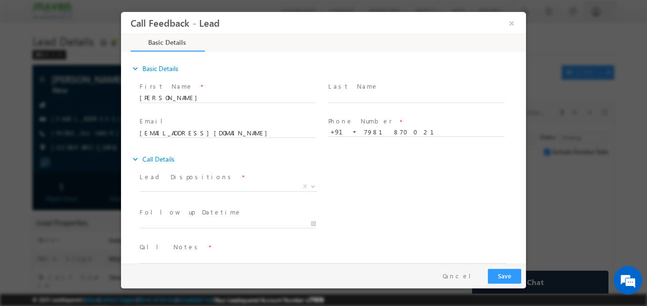
scroll to position [0, 0]
click at [224, 190] on span "X" at bounding box center [229, 187] width 178 height 10
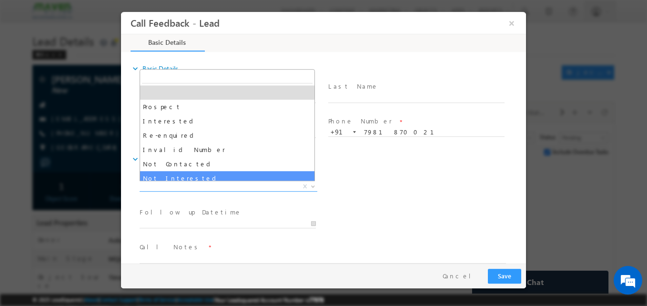
select select "Not Interested"
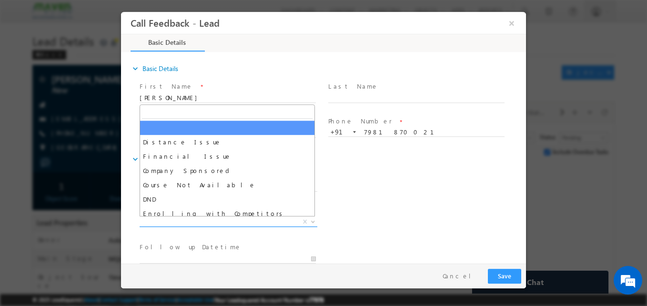
click at [192, 223] on span "X" at bounding box center [229, 222] width 178 height 10
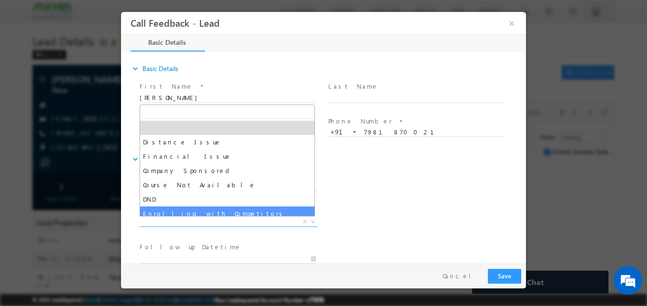
scroll to position [19, 0]
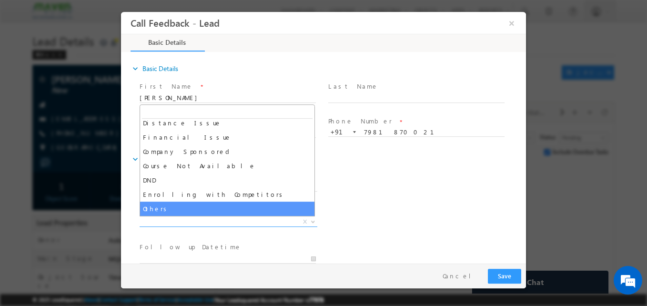
select select "Others"
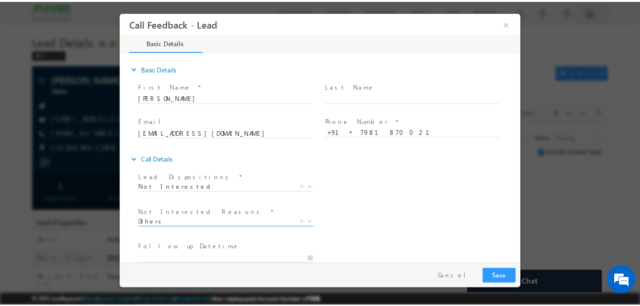
scroll to position [86, 0]
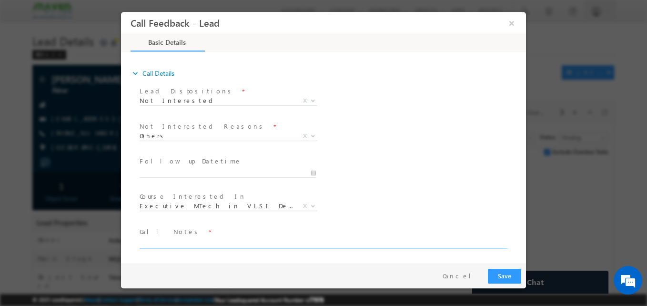
click at [200, 243] on textarea at bounding box center [323, 242] width 366 height 11
type textarea "Candidate is not interested"
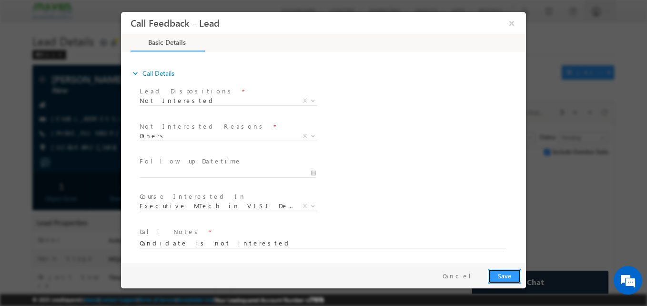
click at [498, 279] on button "Save" at bounding box center [504, 276] width 33 height 15
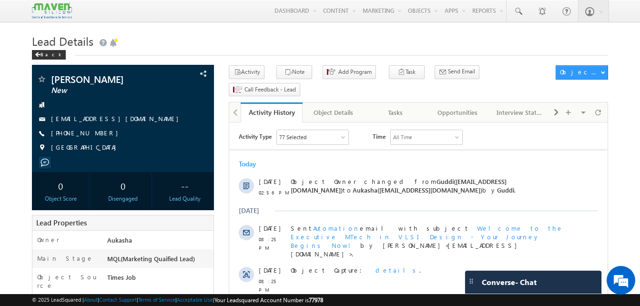
click at [300, 36] on h1 "Lead Details" at bounding box center [320, 40] width 576 height 19
click at [234, 34] on h1 "Lead Details" at bounding box center [320, 40] width 576 height 19
click at [354, 39] on h1 "Lead Details" at bounding box center [320, 40] width 576 height 19
click at [381, 46] on h1 "Lead Details" at bounding box center [320, 40] width 576 height 19
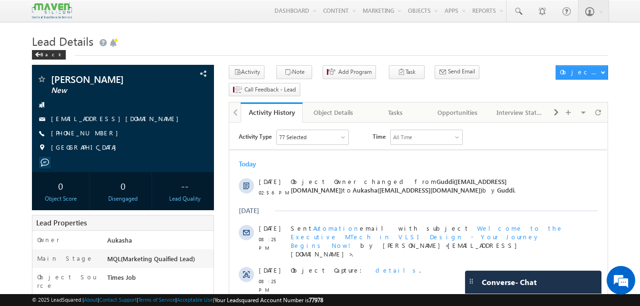
click at [381, 46] on h1 "Lead Details" at bounding box center [320, 40] width 576 height 19
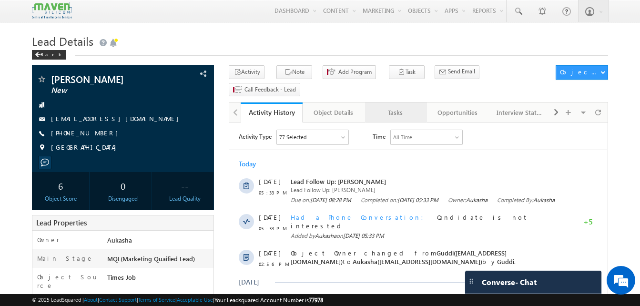
click at [388, 107] on div "Tasks" at bounding box center [395, 112] width 46 height 11
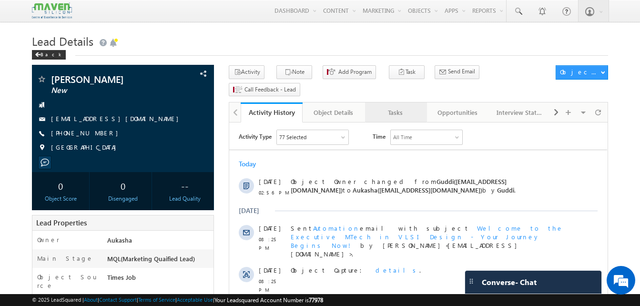
click at [388, 105] on link "Tasks" at bounding box center [396, 112] width 62 height 20
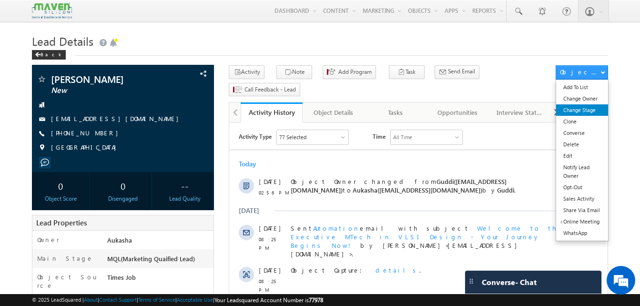
click at [593, 113] on link "Change Stage" at bounding box center [582, 109] width 52 height 11
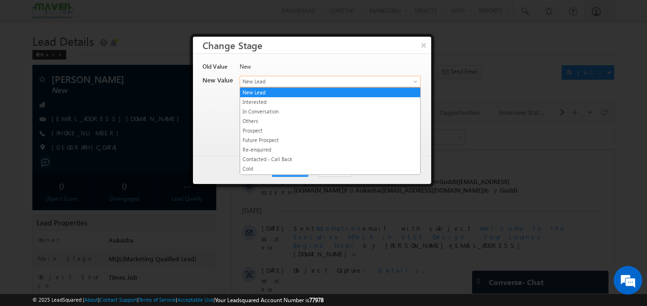
click at [311, 81] on span "New Lead" at bounding box center [314, 81] width 149 height 9
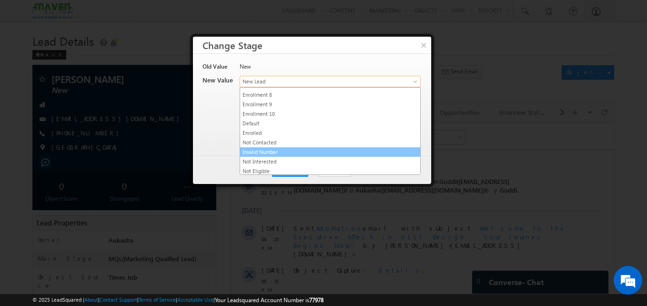
scroll to position [180, 0]
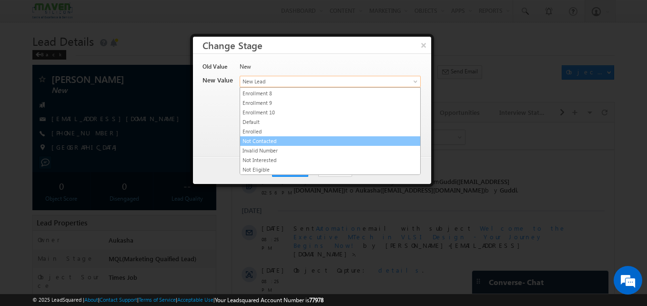
click at [275, 139] on link "Not Contacted" at bounding box center [330, 141] width 180 height 9
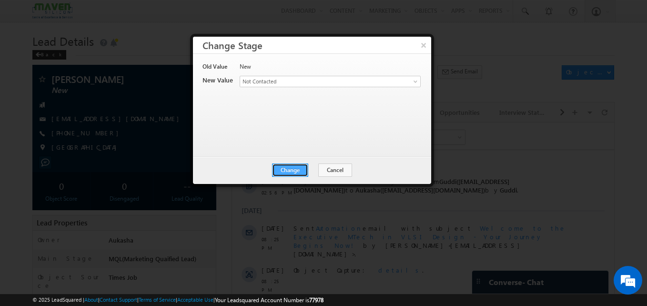
click at [292, 175] on button "Change" at bounding box center [290, 169] width 36 height 13
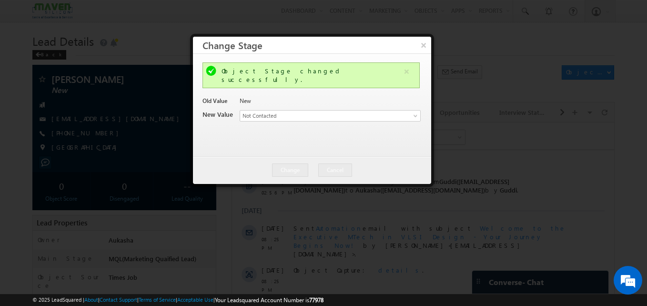
scroll to position [0, 0]
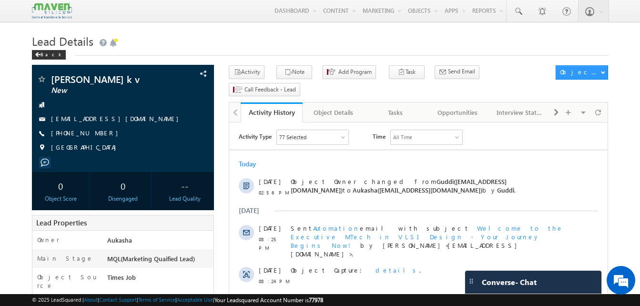
click at [393, 107] on div "Tasks" at bounding box center [395, 112] width 46 height 11
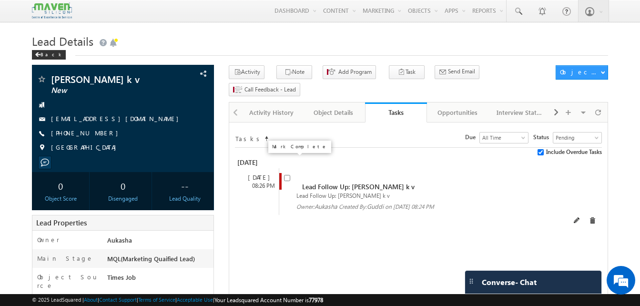
click at [287, 175] on input "checkbox" at bounding box center [287, 178] width 6 height 6
checkbox input "false"
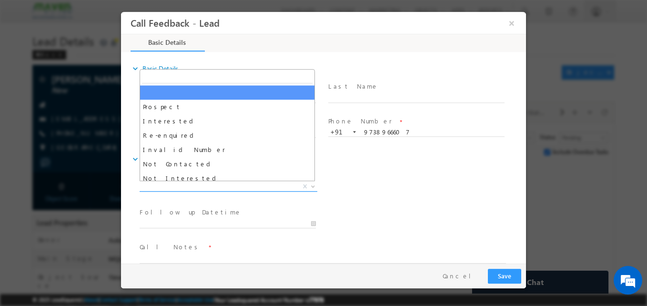
click at [242, 186] on span "X" at bounding box center [229, 187] width 178 height 10
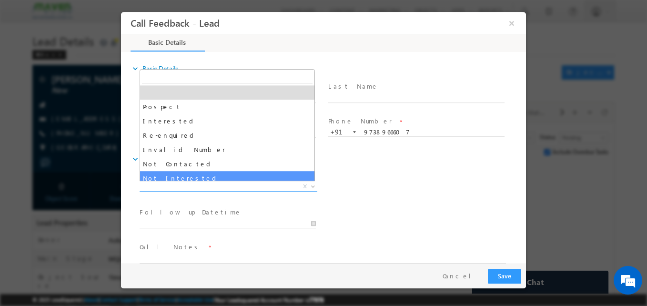
select select "Not Interested"
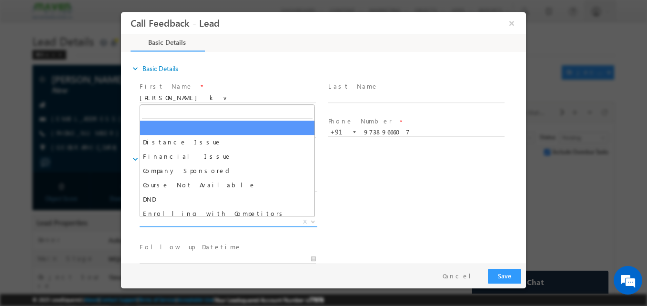
click at [253, 222] on span "X" at bounding box center [229, 222] width 178 height 10
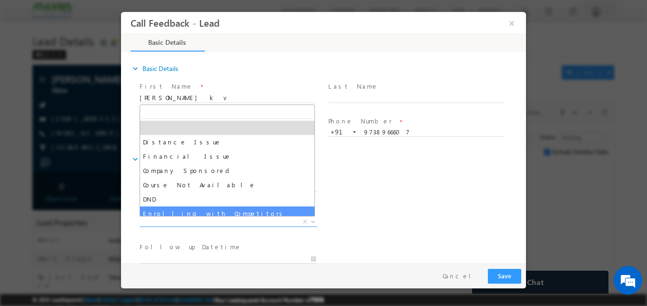
scroll to position [19, 0]
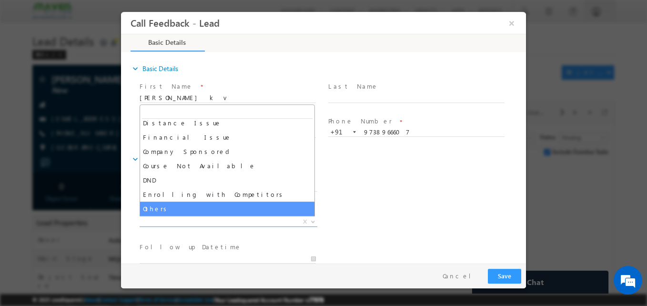
select select "Others"
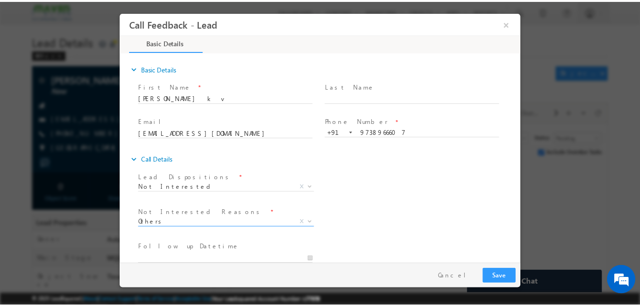
scroll to position [86, 0]
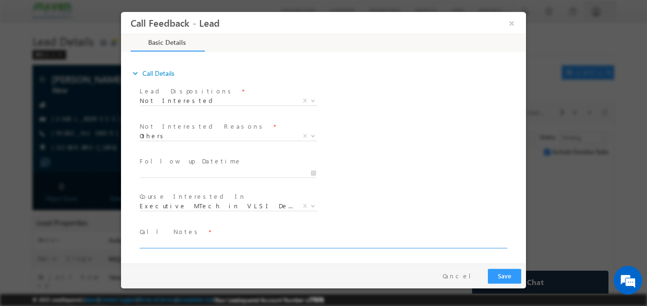
drag, startPoint x: 174, startPoint y: 235, endPoint x: 179, endPoint y: 244, distance: 9.8
click at [179, 244] on div "Call Notes *" at bounding box center [327, 238] width 375 height 22
click at [179, 244] on textarea at bounding box center [323, 242] width 366 height 11
type textarea "Candidate is not interested"
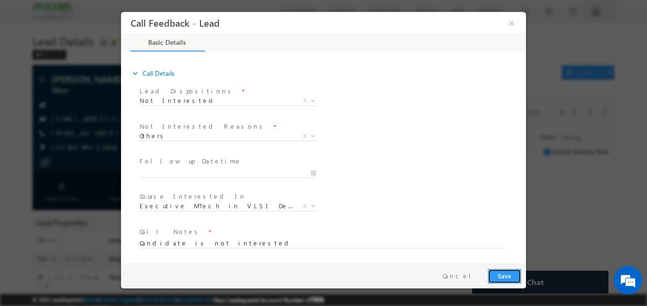
click at [506, 278] on button "Save" at bounding box center [504, 276] width 33 height 15
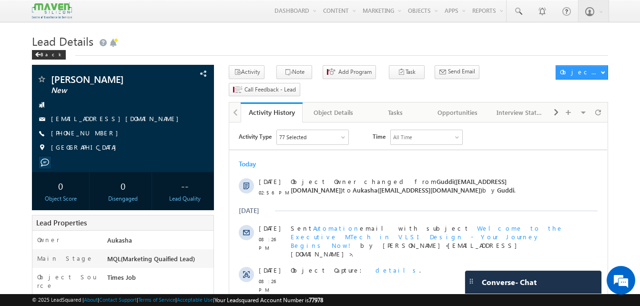
drag, startPoint x: 0, startPoint y: 0, endPoint x: 201, endPoint y: 50, distance: 207.7
click at [201, 50] on div "Back" at bounding box center [320, 53] width 576 height 6
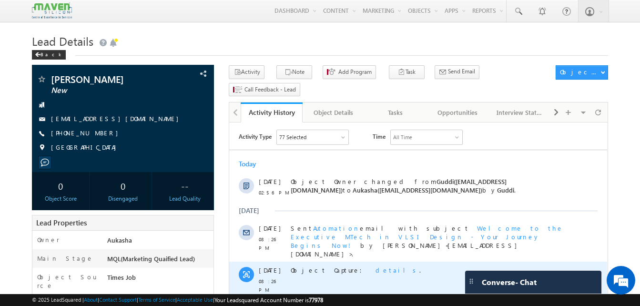
click at [375, 266] on span "details" at bounding box center [397, 270] width 44 height 8
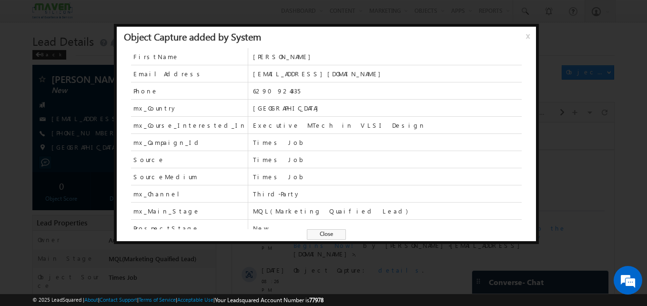
click at [323, 232] on span "Close" at bounding box center [326, 234] width 39 height 10
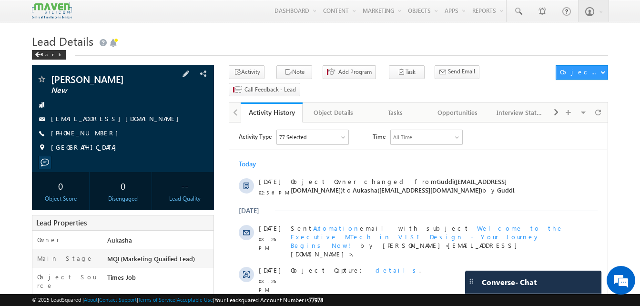
drag, startPoint x: 105, startPoint y: 135, endPoint x: 97, endPoint y: 135, distance: 8.1
click at [97, 135] on div "[PHONE_NUMBER]" at bounding box center [123, 134] width 172 height 10
copy div "[PHONE_NUMBER]"
drag, startPoint x: 118, startPoint y: 74, endPoint x: 117, endPoint y: 81, distance: 7.3
click at [117, 81] on div "[PERSON_NAME] New [EMAIL_ADDRESS][DOMAIN_NAME] [GEOGRAPHIC_DATA]" at bounding box center [123, 118] width 182 height 107
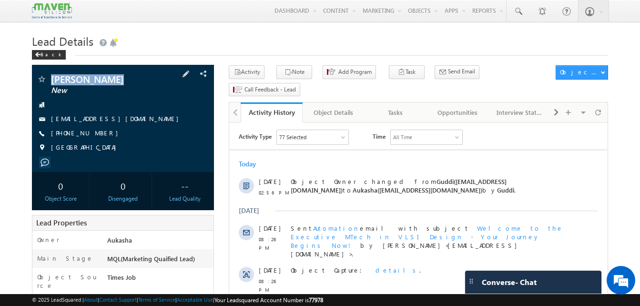
copy div "[PERSON_NAME]"
click at [294, 68] on button "Note" at bounding box center [294, 72] width 36 height 14
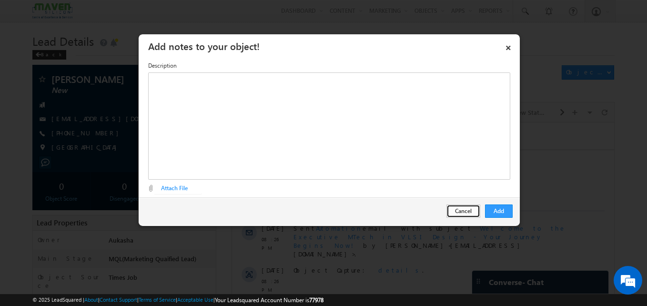
click at [465, 213] on button "Cancel" at bounding box center [463, 210] width 34 height 13
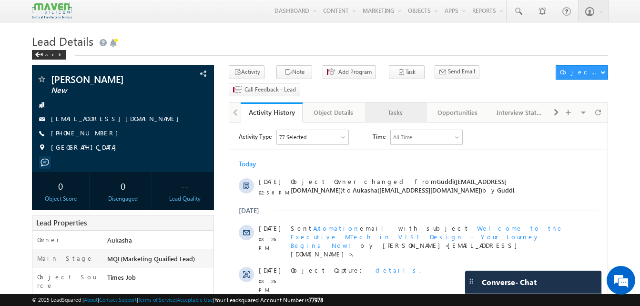
click at [381, 107] on div "Tasks" at bounding box center [395, 112] width 46 height 11
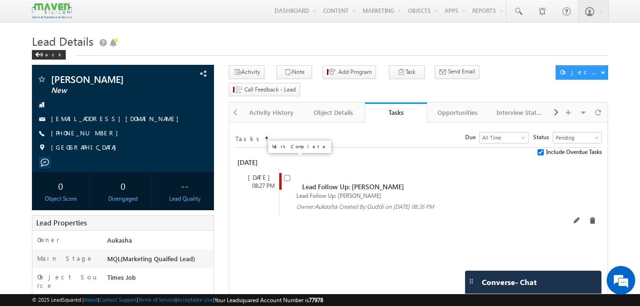
click at [288, 175] on input "checkbox" at bounding box center [287, 178] width 6 height 6
checkbox input "false"
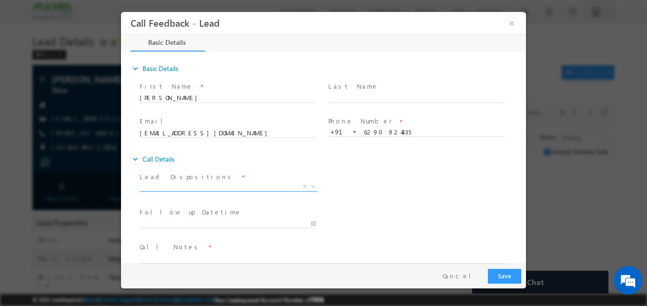
click at [217, 187] on span "X" at bounding box center [229, 187] width 178 height 10
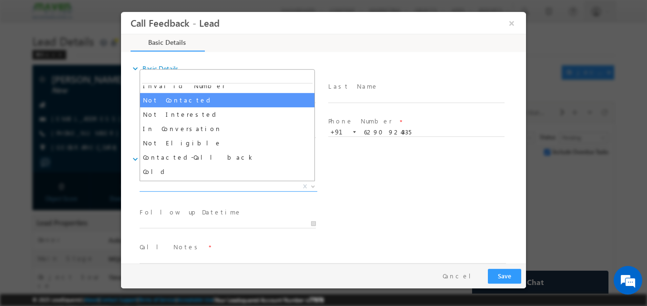
scroll to position [64, 0]
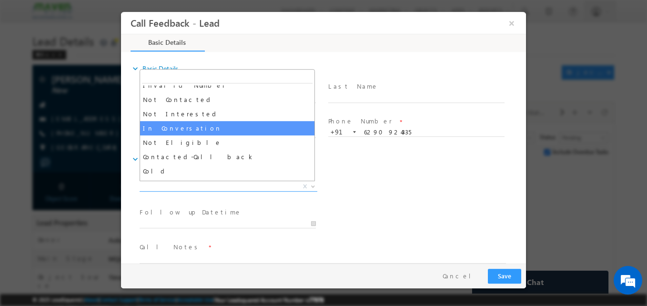
select select "In Conversation"
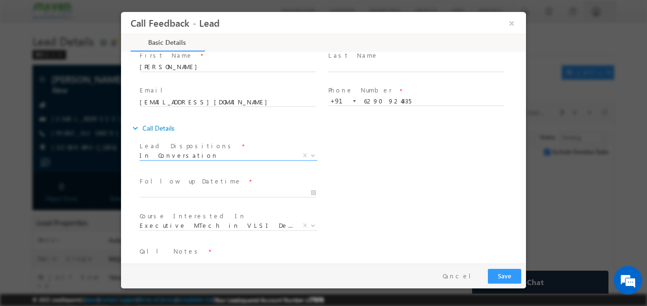
scroll to position [36, 0]
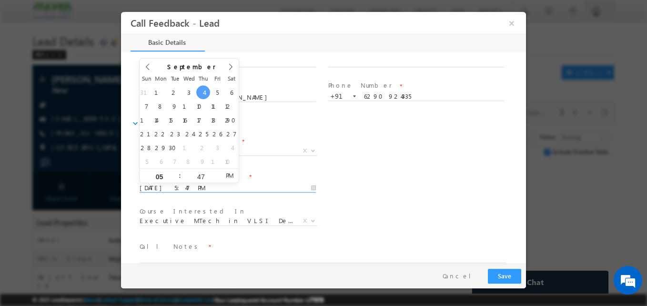
click at [188, 190] on input "04/09/2025 5:47 PM" at bounding box center [228, 188] width 176 height 10
type input "18/09/2025 5:47 PM"
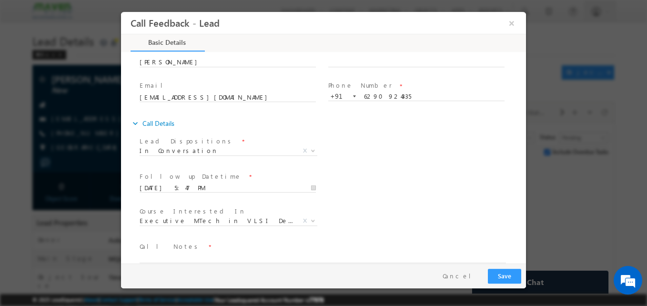
click at [395, 166] on div "Lead Dispositions * Prospect Interested Re-enquired Invalid Number Not Contacte…" at bounding box center [332, 151] width 388 height 35
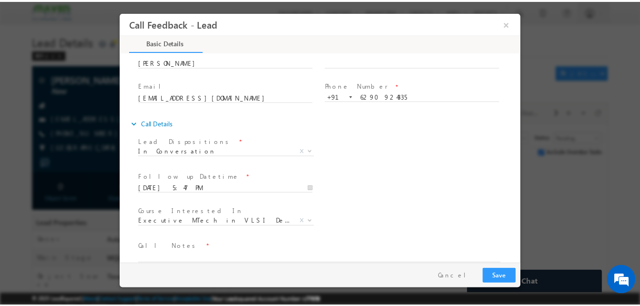
scroll to position [50, 0]
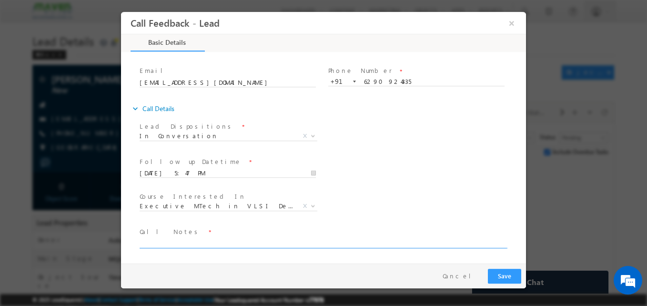
click at [220, 242] on textarea at bounding box center [323, 242] width 366 height 11
type textarea "B. tech ece/7 year ex./kolkata/Not sure IIT PDPT"
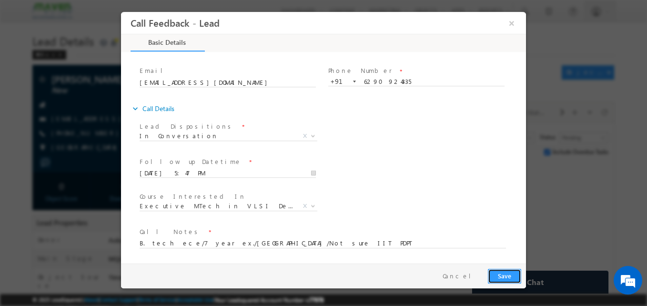
click at [505, 270] on button "Save" at bounding box center [504, 276] width 33 height 15
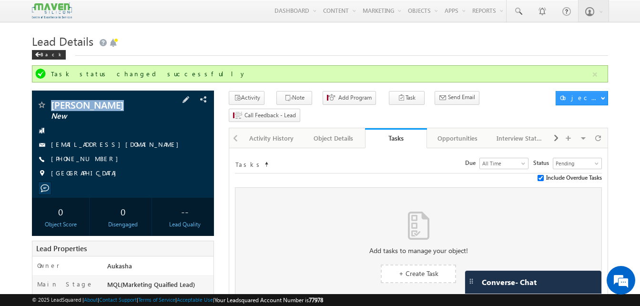
drag, startPoint x: 126, startPoint y: 103, endPoint x: 49, endPoint y: 105, distance: 77.2
click at [49, 105] on div "Asutosh Ghosh New" at bounding box center [123, 105] width 172 height 10
copy div "Asutosh Ghosh"
drag, startPoint x: 102, startPoint y: 160, endPoint x: 97, endPoint y: 159, distance: 4.8
click at [97, 159] on div "+91-6290924335" at bounding box center [123, 159] width 172 height 10
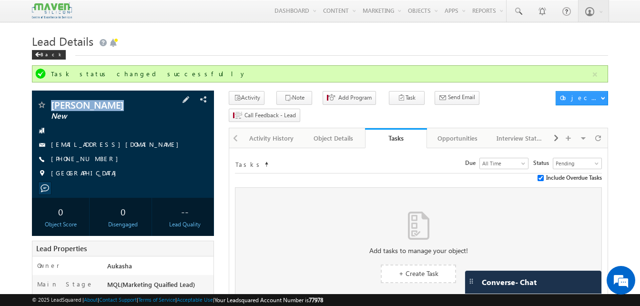
copy div "+91-6290924335"
click at [283, 37] on h1 "Lead Details" at bounding box center [320, 40] width 576 height 19
click at [287, 36] on h1 "Lead Details" at bounding box center [320, 40] width 576 height 19
click at [105, 76] on div "Task status changed successfully" at bounding box center [321, 74] width 540 height 9
click at [150, 55] on div "Back" at bounding box center [320, 53] width 576 height 6
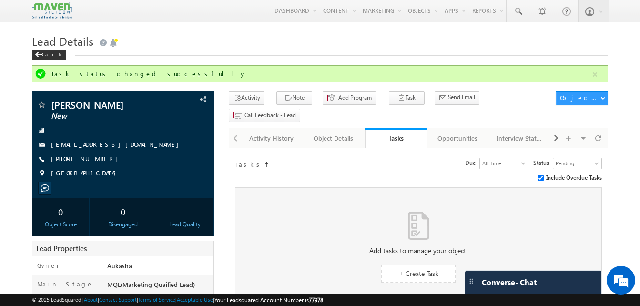
click at [276, 44] on h1 "Lead Details" at bounding box center [320, 40] width 576 height 19
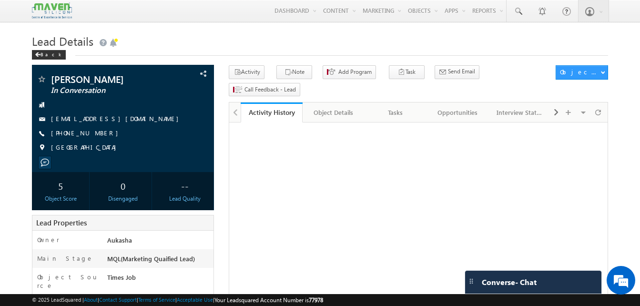
click at [274, 39] on h1 "Lead Details" at bounding box center [320, 40] width 576 height 19
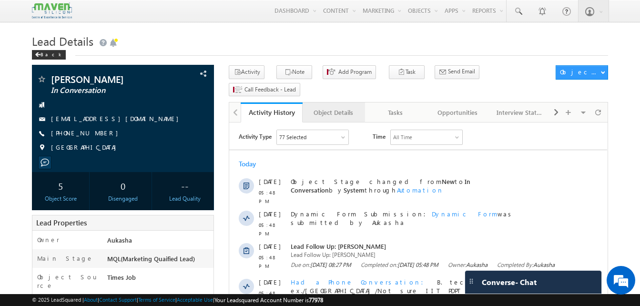
click at [341, 107] on div "Object Details" at bounding box center [333, 112] width 46 height 11
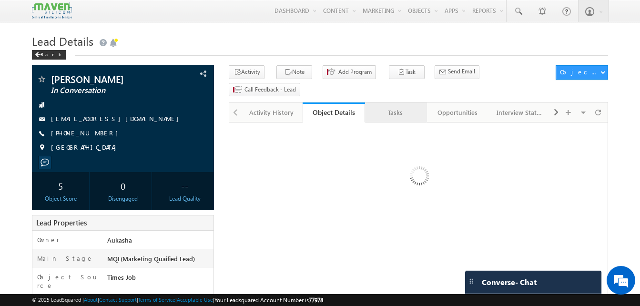
click at [394, 107] on div "Tasks" at bounding box center [395, 112] width 46 height 11
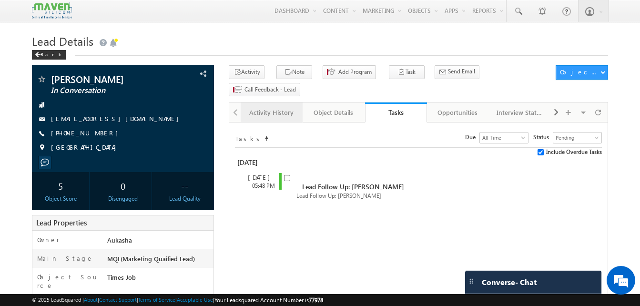
click at [285, 107] on div "Activity History" at bounding box center [271, 112] width 46 height 11
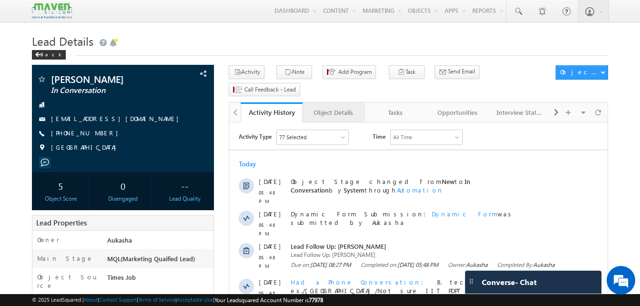
click at [325, 107] on div "Object Details" at bounding box center [333, 112] width 46 height 11
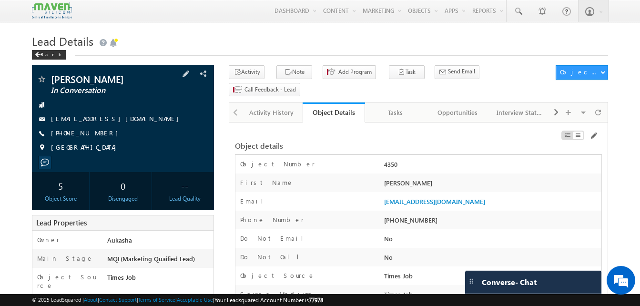
click at [98, 134] on div "[PHONE_NUMBER]" at bounding box center [123, 134] width 172 height 10
click at [332, 50] on h1 "Lead Details" at bounding box center [320, 40] width 576 height 19
click at [337, 41] on h1 "Lead Details" at bounding box center [320, 40] width 576 height 19
click at [154, 46] on h1 "Lead Details" at bounding box center [320, 40] width 576 height 19
click at [173, 50] on h1 "Lead Details" at bounding box center [320, 40] width 576 height 19
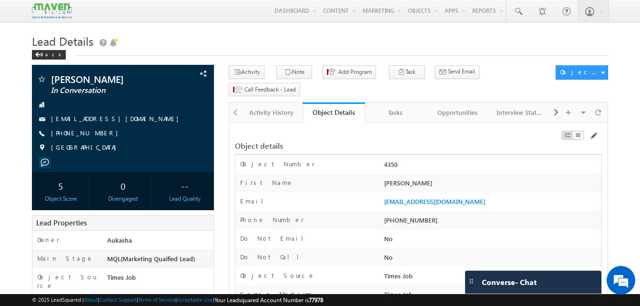
click at [213, 35] on h1 "Lead Details" at bounding box center [320, 40] width 576 height 19
click at [277, 37] on h1 "Lead Details" at bounding box center [320, 40] width 576 height 19
click at [251, 37] on h1 "Lead Details" at bounding box center [320, 40] width 576 height 19
click at [267, 36] on h1 "Lead Details" at bounding box center [320, 40] width 576 height 19
click at [261, 107] on div "Activity History" at bounding box center [271, 112] width 46 height 11
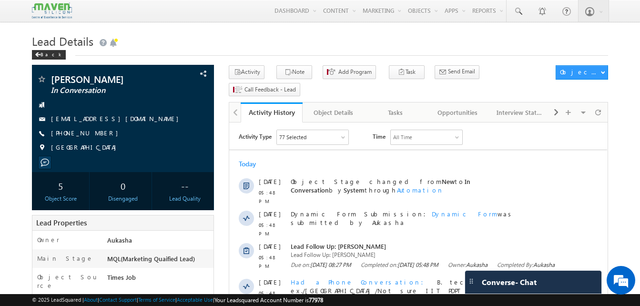
click at [300, 35] on h1 "Lead Details" at bounding box center [320, 40] width 576 height 19
click at [236, 42] on h1 "Lead Details" at bounding box center [320, 40] width 576 height 19
click at [225, 43] on h1 "Lead Details" at bounding box center [320, 40] width 576 height 19
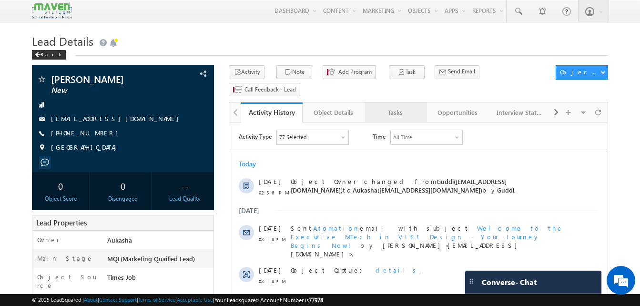
click at [389, 107] on div "Tasks" at bounding box center [395, 112] width 46 height 11
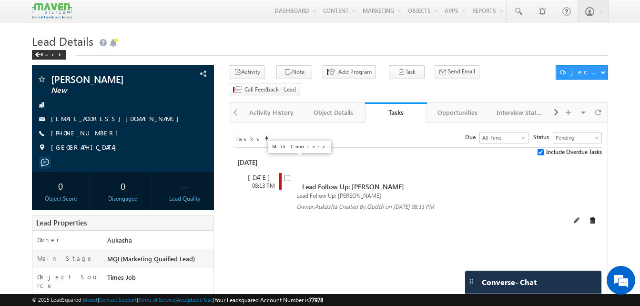
click at [284, 175] on input "checkbox" at bounding box center [287, 178] width 6 height 6
checkbox input "false"
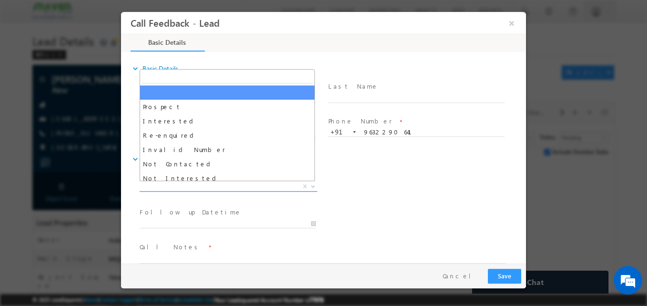
click at [183, 187] on span "X" at bounding box center [229, 187] width 178 height 10
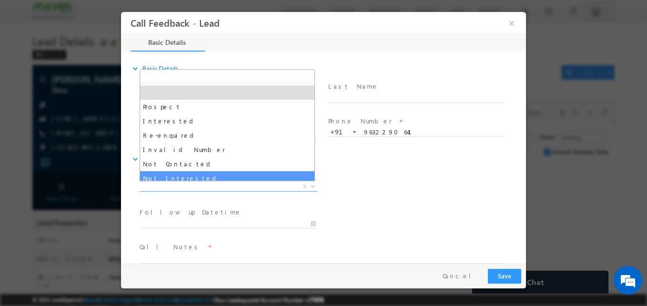
select select "Not Interested"
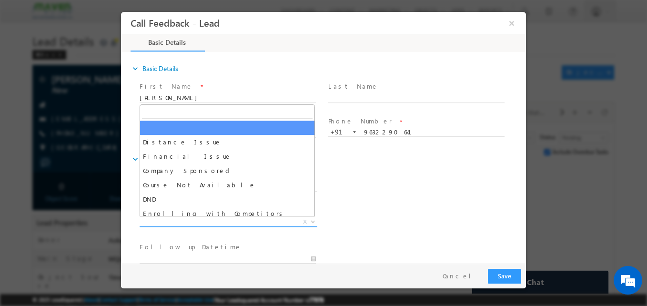
click at [168, 225] on span "X" at bounding box center [229, 222] width 178 height 10
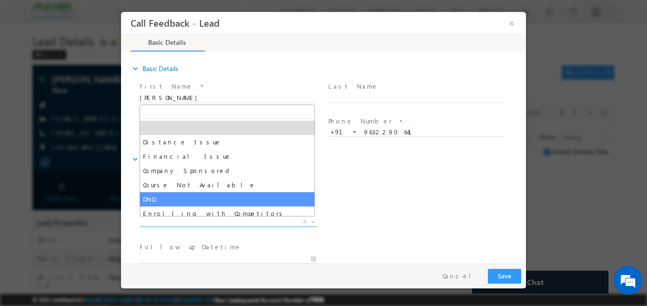
scroll to position [19, 0]
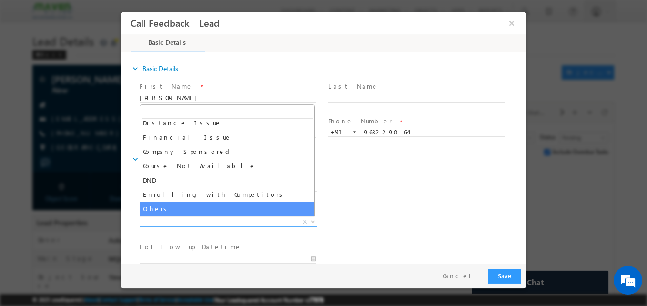
select select "Others"
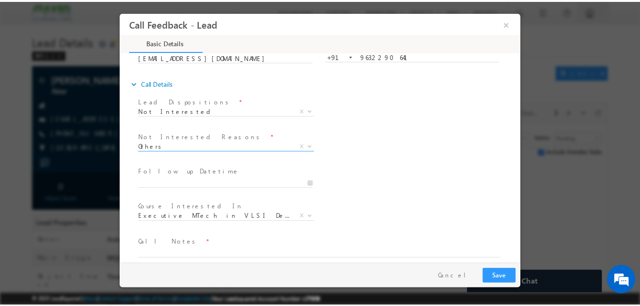
scroll to position [86, 0]
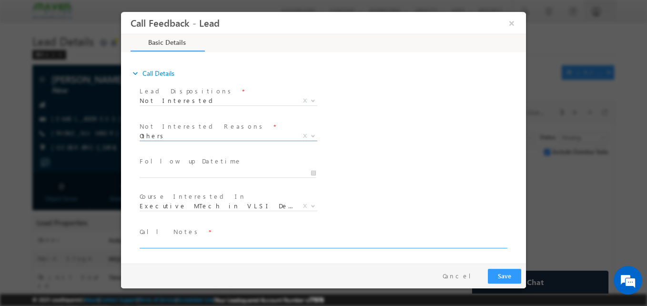
click at [170, 241] on textarea at bounding box center [323, 242] width 366 height 11
type textarea "B. tech mech./7 year ex./Not interested for programs"
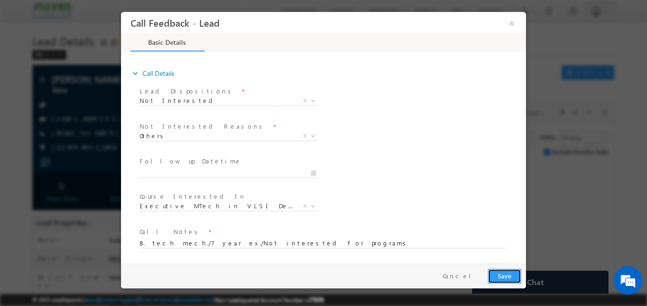
click at [508, 277] on button "Save" at bounding box center [504, 276] width 33 height 15
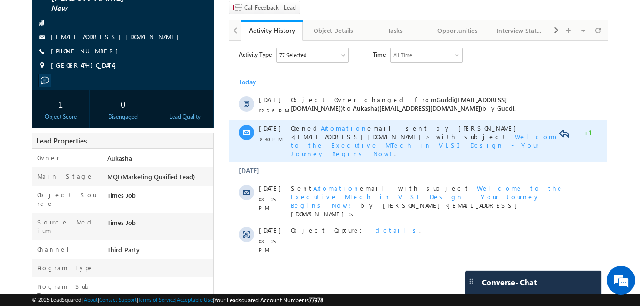
scroll to position [81, 0]
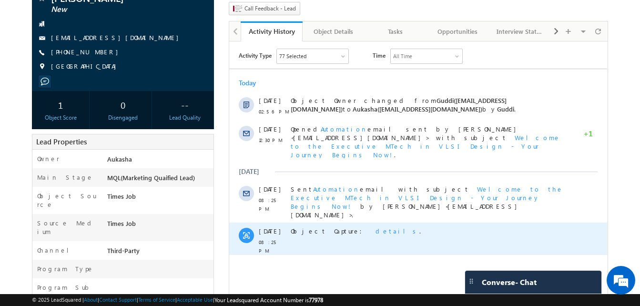
click at [375, 227] on span "details" at bounding box center [397, 231] width 44 height 8
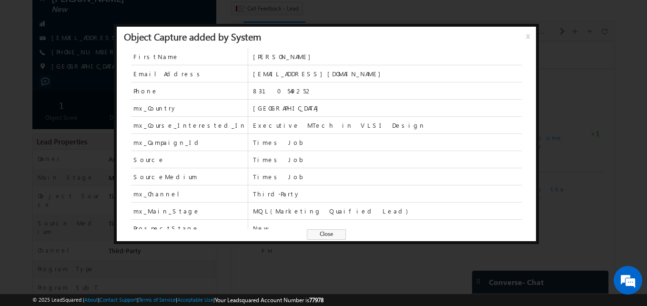
click at [329, 232] on span "Close" at bounding box center [326, 234] width 39 height 10
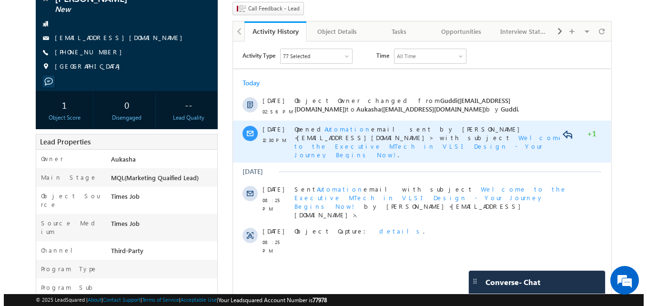
scroll to position [0, 0]
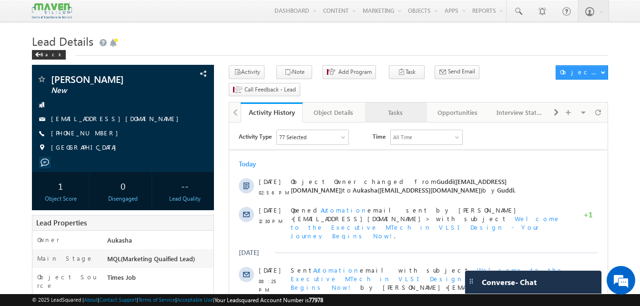
click at [390, 103] on link "Tasks" at bounding box center [396, 112] width 62 height 20
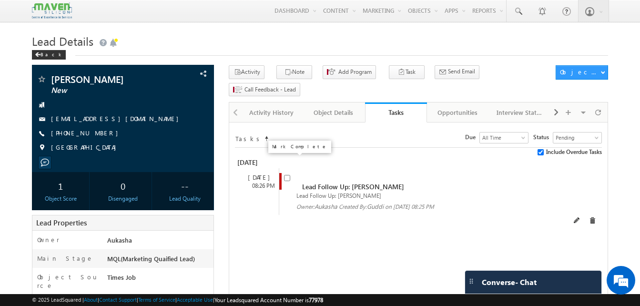
click at [286, 175] on input "checkbox" at bounding box center [287, 178] width 6 height 6
checkbox input "false"
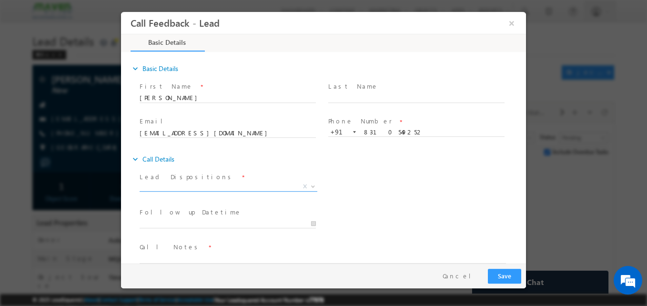
click at [242, 186] on span "X" at bounding box center [229, 187] width 178 height 10
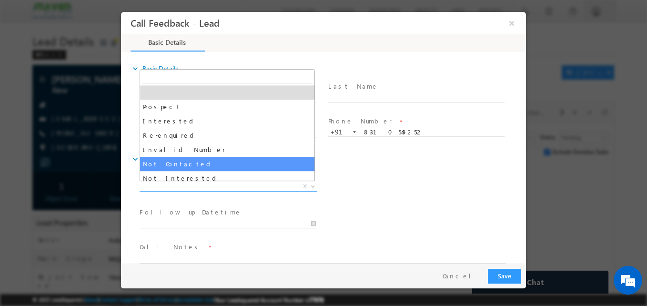
select select "Not Contacted"
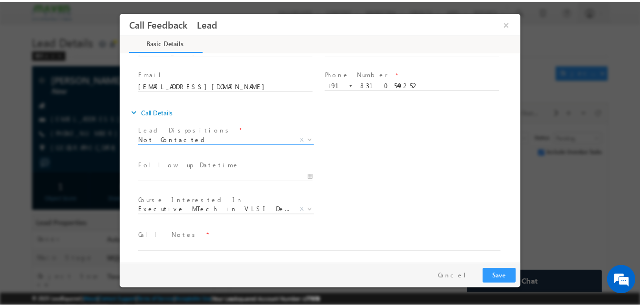
scroll to position [50, 0]
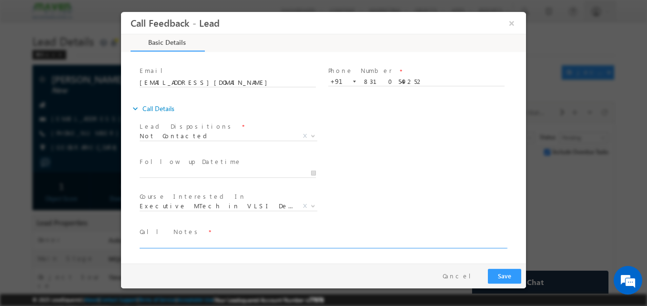
click at [206, 239] on textarea at bounding box center [323, 242] width 366 height 11
type textarea "NA"
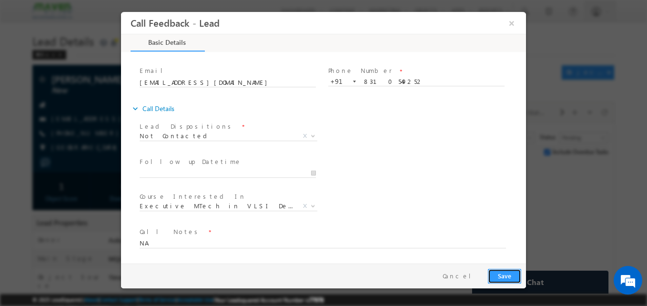
click at [513, 274] on button "Save" at bounding box center [504, 276] width 33 height 15
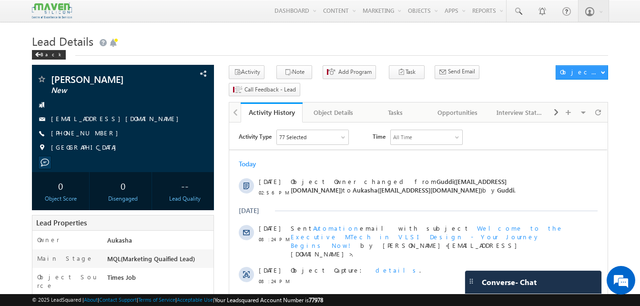
click at [206, 32] on h1 "Lead Details" at bounding box center [320, 40] width 576 height 19
click at [98, 134] on div "+91-8148293488" at bounding box center [123, 134] width 172 height 10
copy div "+91-8148293488"
click at [409, 107] on div "Tasks" at bounding box center [395, 112] width 46 height 11
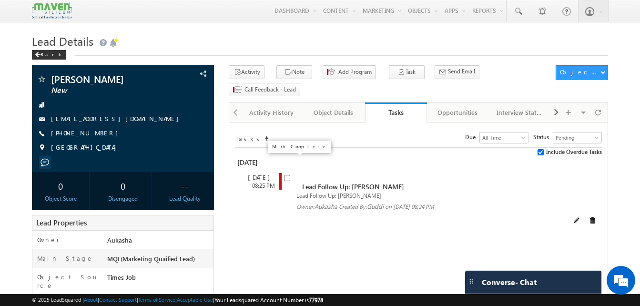
click at [286, 175] on input "checkbox" at bounding box center [287, 178] width 6 height 6
checkbox input "false"
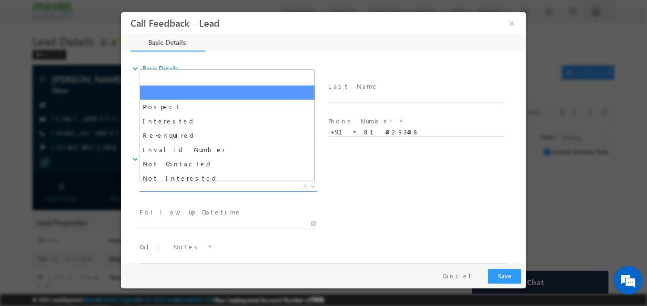
click at [163, 184] on span "X" at bounding box center [229, 187] width 178 height 10
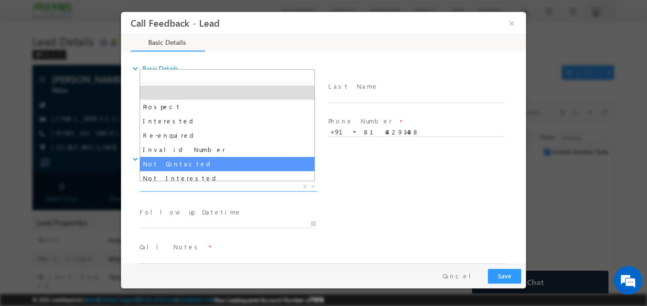
select select "Not Contacted"
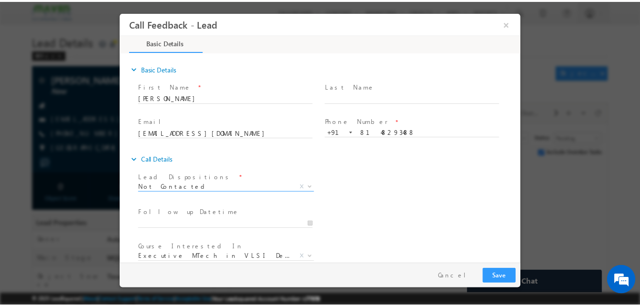
scroll to position [50, 0]
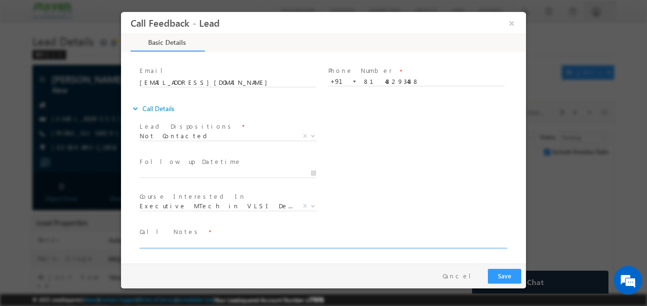
click at [173, 241] on textarea at bounding box center [323, 242] width 366 height 11
type textarea "NA"
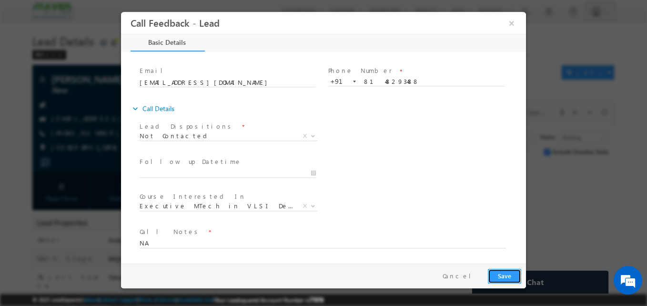
click at [499, 273] on button "Save" at bounding box center [504, 276] width 33 height 15
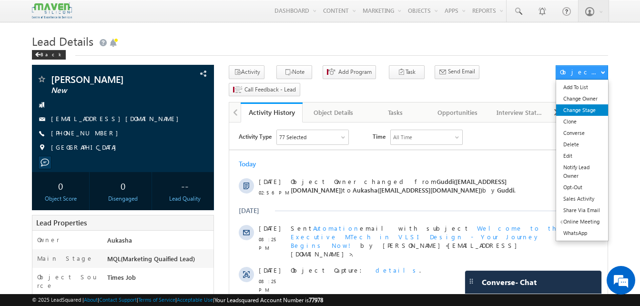
click at [570, 112] on link "Change Stage" at bounding box center [582, 109] width 52 height 11
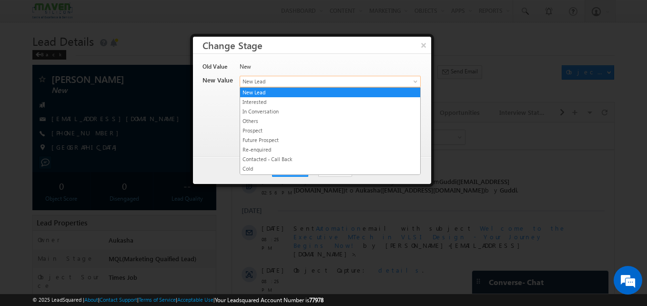
click at [331, 83] on span "New Lead" at bounding box center [314, 81] width 149 height 9
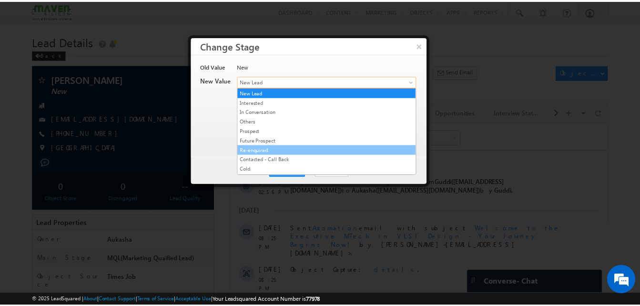
scroll to position [180, 0]
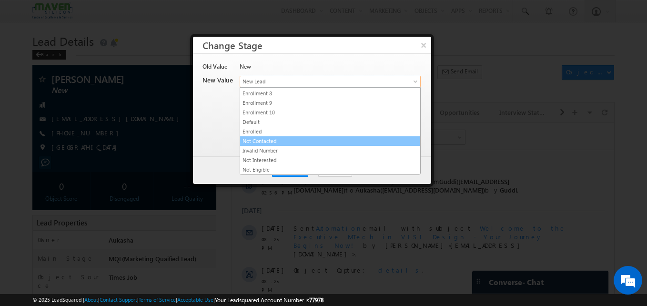
click at [273, 141] on link "Not Contacted" at bounding box center [330, 141] width 180 height 9
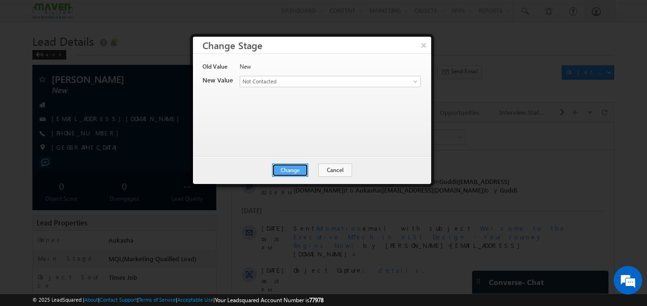
click at [285, 165] on button "Change" at bounding box center [290, 169] width 36 height 13
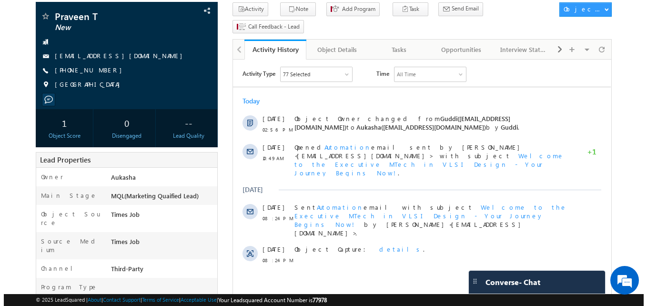
scroll to position [62, 0]
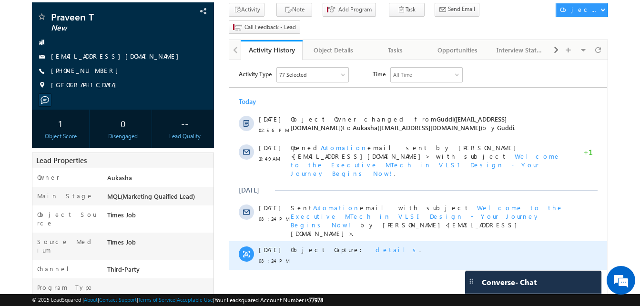
click at [375, 245] on span "details" at bounding box center [397, 249] width 44 height 8
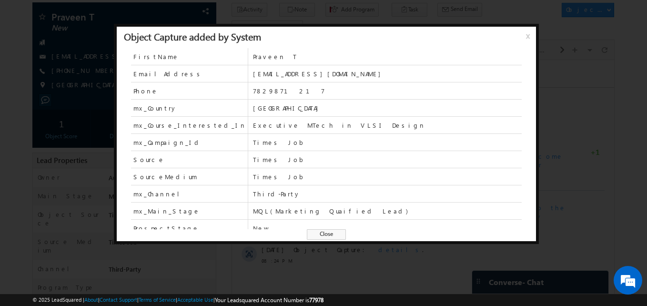
click at [315, 236] on span "Close" at bounding box center [326, 234] width 39 height 10
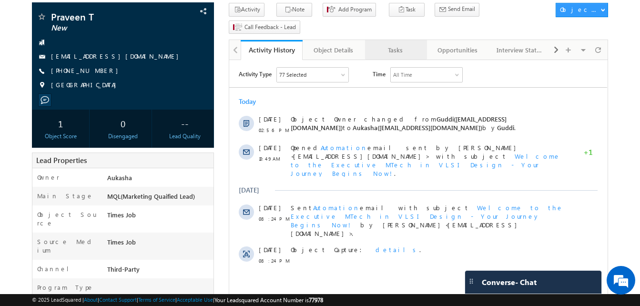
click at [392, 44] on div "Tasks" at bounding box center [395, 49] width 46 height 11
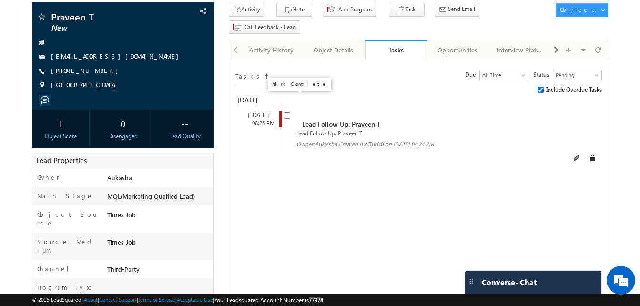
click at [284, 112] on input "checkbox" at bounding box center [287, 115] width 6 height 6
checkbox input "false"
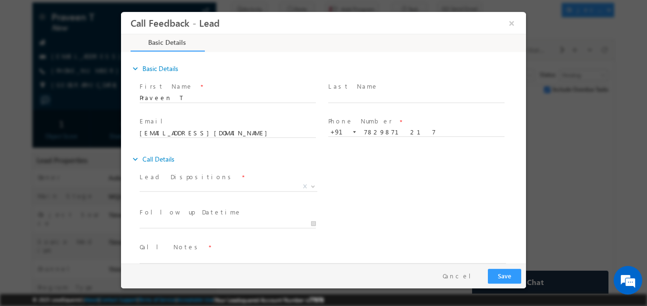
scroll to position [0, 0]
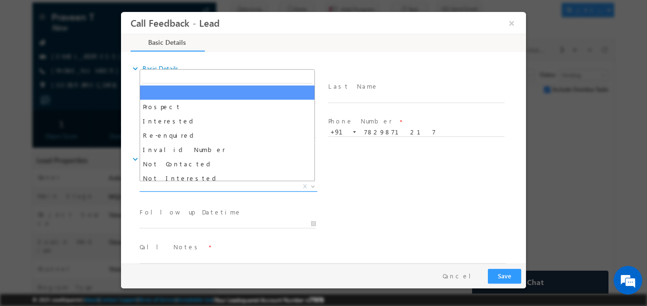
click at [161, 185] on span "X" at bounding box center [229, 187] width 178 height 10
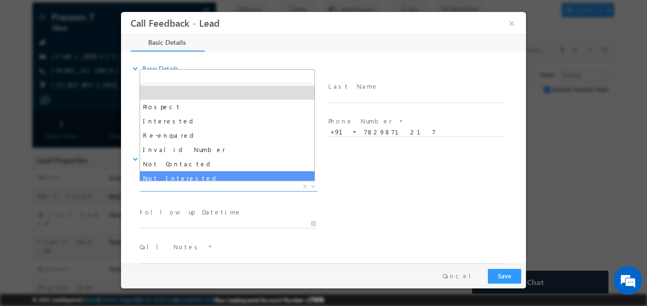
select select "Not Interested"
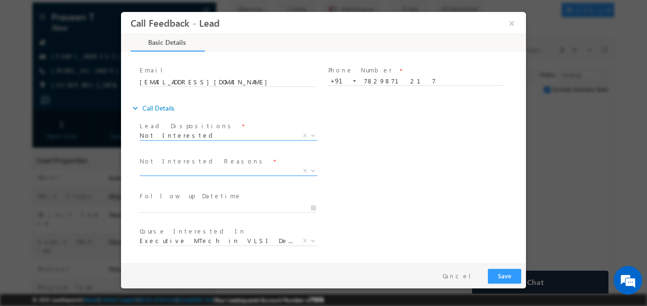
scroll to position [51, 0]
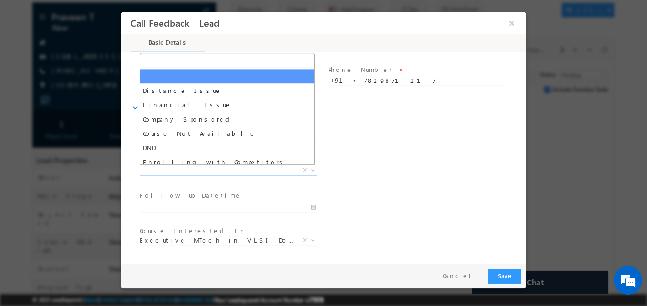
click at [226, 171] on span "X" at bounding box center [229, 171] width 178 height 10
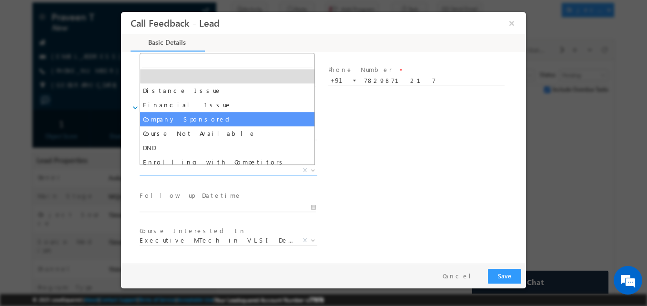
scroll to position [19, 0]
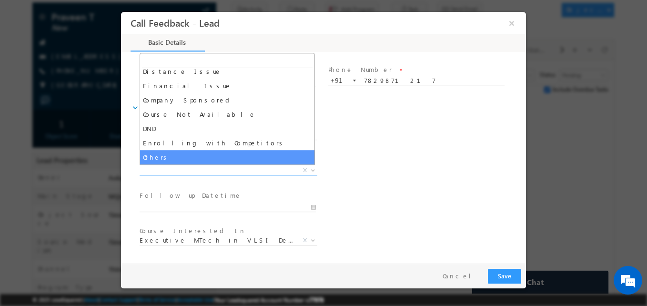
select select "Others"
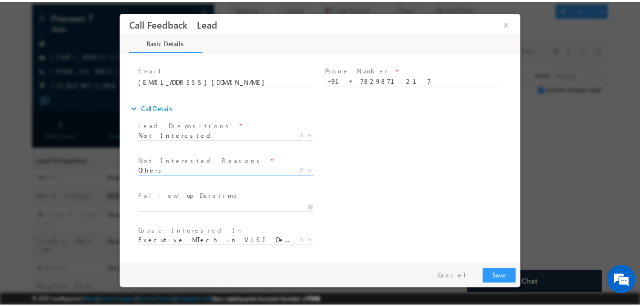
scroll to position [86, 0]
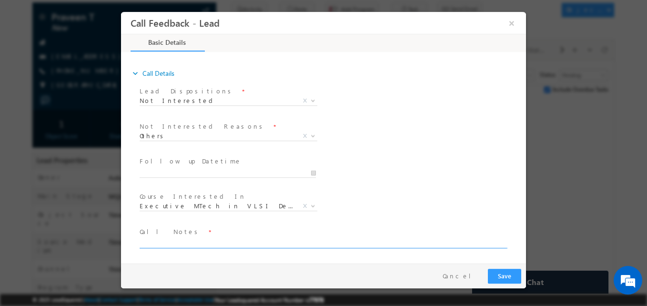
click at [190, 245] on textarea at bounding box center [323, 242] width 366 height 11
type textarea "Not interested"
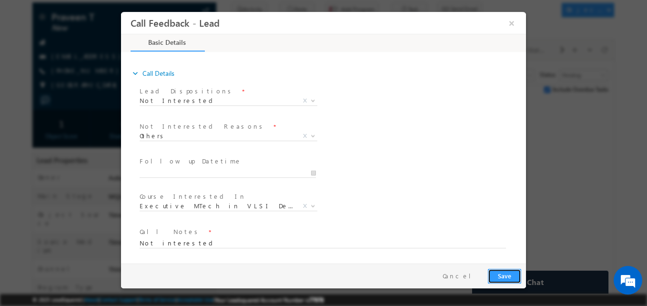
click at [514, 278] on button "Save" at bounding box center [504, 276] width 33 height 15
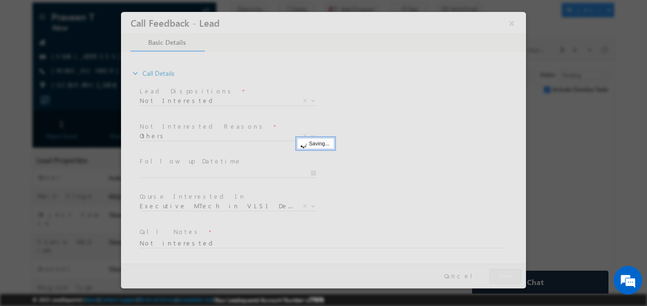
click at [0, 155] on html "Menu Aukasha lsq5@ maven -sili con.c om" at bounding box center [323, 304] width 647 height 733
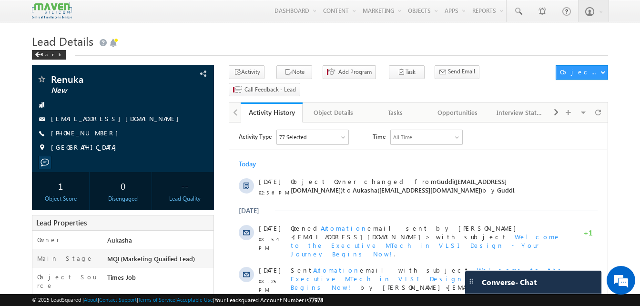
click at [279, 42] on h1 "Lead Details" at bounding box center [320, 40] width 576 height 19
click at [325, 58] on div "Lead Details Back" at bounding box center [320, 48] width 576 height 34
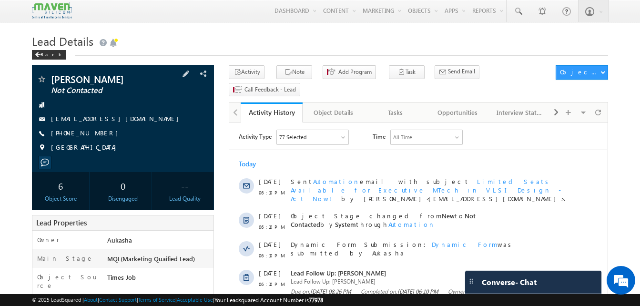
drag, startPoint x: 105, startPoint y: 132, endPoint x: 97, endPoint y: 132, distance: 7.6
click at [97, 132] on div "+91-8310549252" at bounding box center [123, 134] width 172 height 10
copy div "+91-8310549252"
drag, startPoint x: 128, startPoint y: 77, endPoint x: 46, endPoint y: 78, distance: 81.9
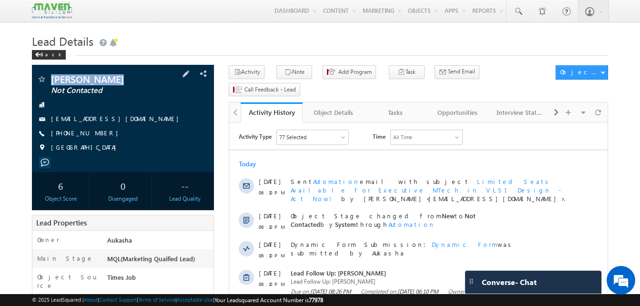
click at [51, 78] on span "Sunil Kumar R" at bounding box center [107, 79] width 112 height 10
copy span "Sunil Kumar R"
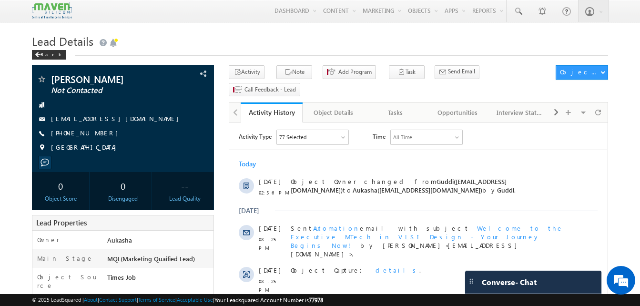
click at [265, 39] on h1 "Lead Details" at bounding box center [320, 40] width 576 height 19
click at [221, 41] on h1 "Lead Details" at bounding box center [320, 40] width 576 height 19
click at [164, 46] on h1 "Lead Details" at bounding box center [320, 40] width 576 height 19
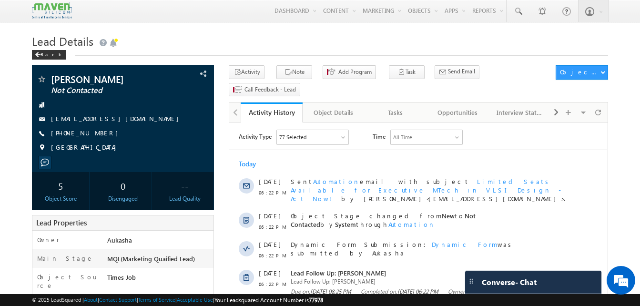
click at [278, 50] on div "Back" at bounding box center [320, 53] width 576 height 6
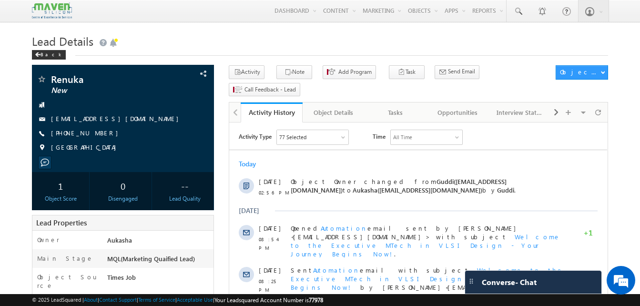
click at [328, 50] on div "Back" at bounding box center [320, 53] width 576 height 6
click at [293, 55] on div "Back" at bounding box center [320, 53] width 576 height 6
drag, startPoint x: 103, startPoint y: 136, endPoint x: 97, endPoint y: 134, distance: 6.5
click at [97, 134] on div "[PHONE_NUMBER]" at bounding box center [123, 134] width 172 height 10
copy div "[PHONE_NUMBER]"
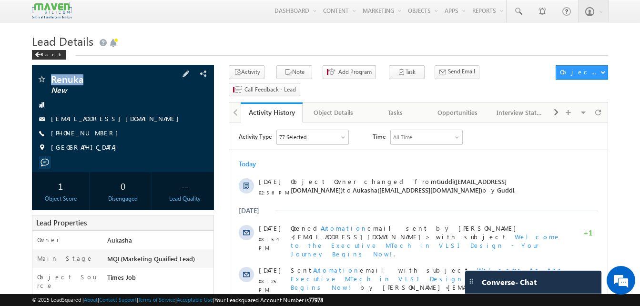
drag, startPoint x: 85, startPoint y: 77, endPoint x: 50, endPoint y: 75, distance: 35.3
click at [50, 75] on div "Renuka New" at bounding box center [123, 79] width 172 height 10
copy div "Renuka"
click at [400, 107] on div "Tasks" at bounding box center [395, 112] width 46 height 11
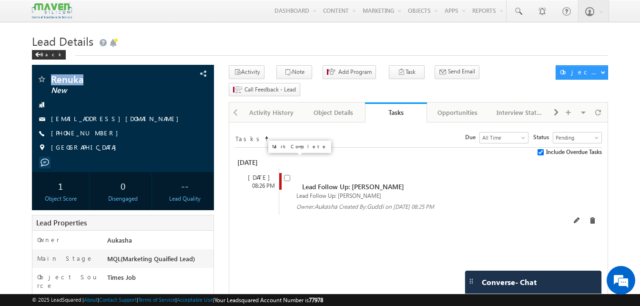
click at [284, 175] on input "checkbox" at bounding box center [287, 178] width 6 height 6
checkbox input "false"
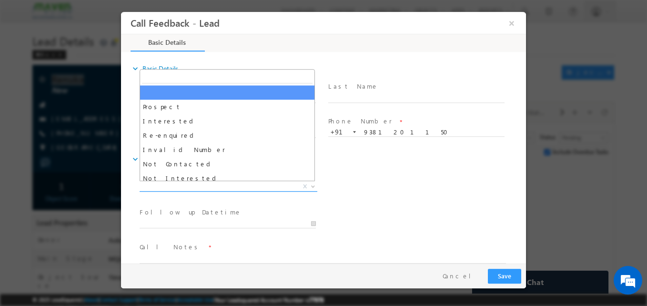
click at [209, 190] on span "X" at bounding box center [229, 187] width 178 height 10
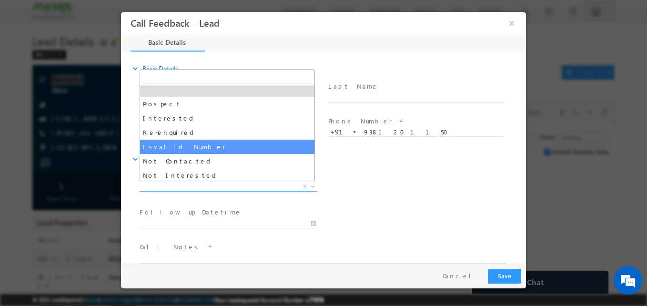
scroll to position [2, 0]
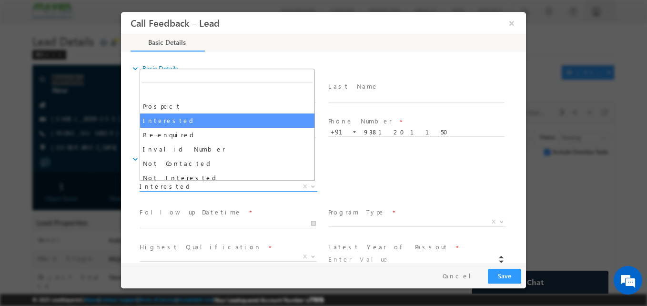
click at [201, 189] on span "Interested" at bounding box center [217, 186] width 155 height 9
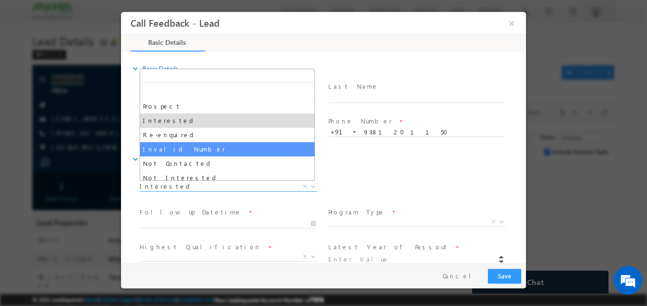
scroll to position [90, 0]
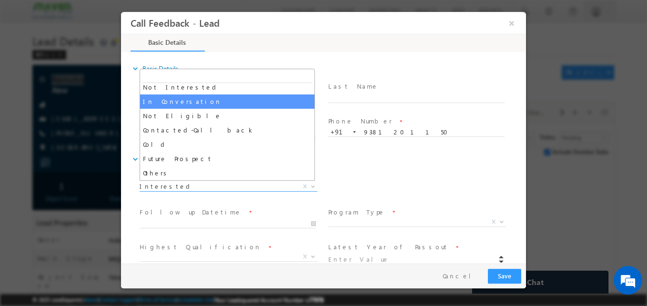
select select "In Conversation"
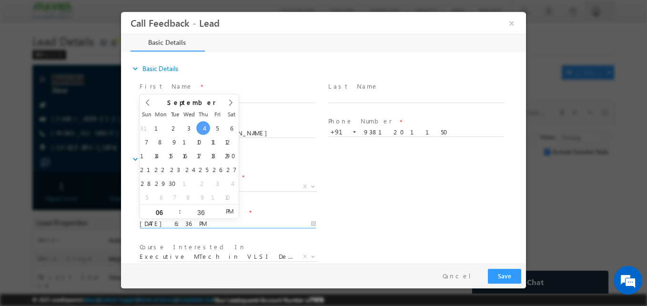
click at [199, 220] on input "04/09/2025 6:36 PM" at bounding box center [228, 224] width 176 height 10
type input "18/09/2025 6:36 PM"
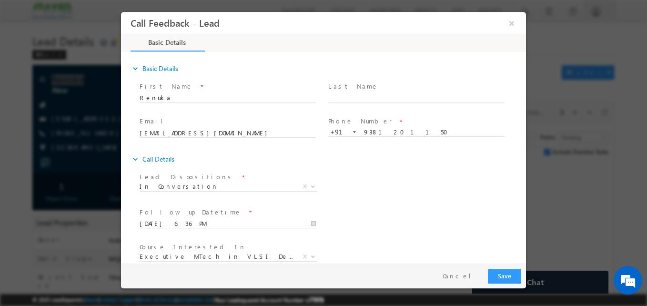
click at [461, 250] on div "Course Interested In * Executive M.Tech in VLSI Design Advanced VLSI Design & V…" at bounding box center [332, 257] width 388 height 35
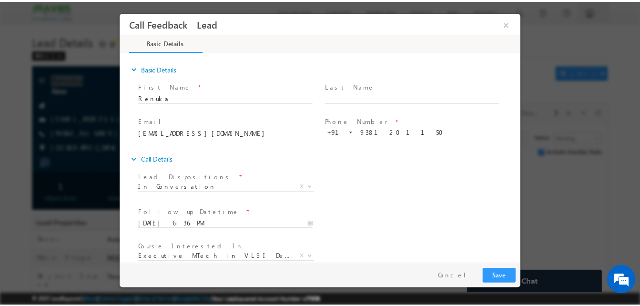
scroll to position [50, 0]
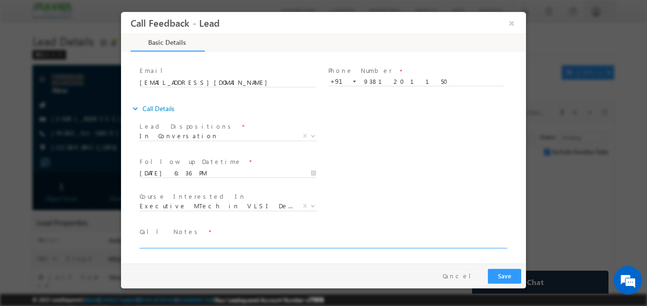
click at [172, 245] on textarea at bounding box center [323, 242] width 366 height 11
click at [160, 244] on textarea at bounding box center [323, 242] width 366 height 11
type textarea "B. tech ece/3.5 year ex./Not sure M. tech VLSI"
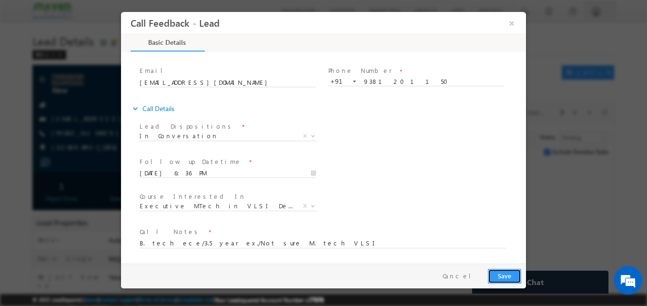
click at [500, 277] on button "Save" at bounding box center [504, 276] width 33 height 15
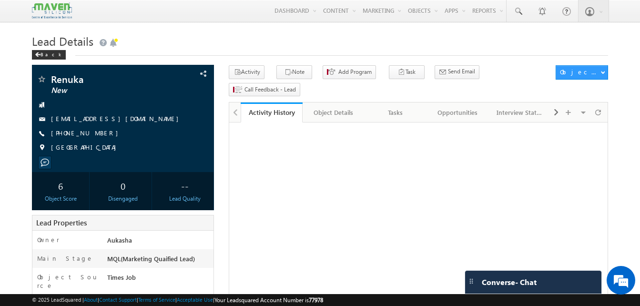
drag, startPoint x: 0, startPoint y: 0, endPoint x: -2, endPoint y: 93, distance: 92.9
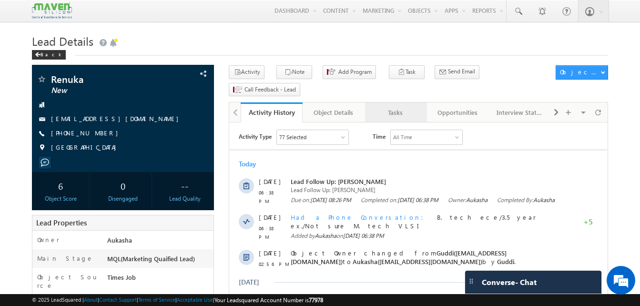
click at [386, 107] on div "Tasks" at bounding box center [395, 112] width 46 height 11
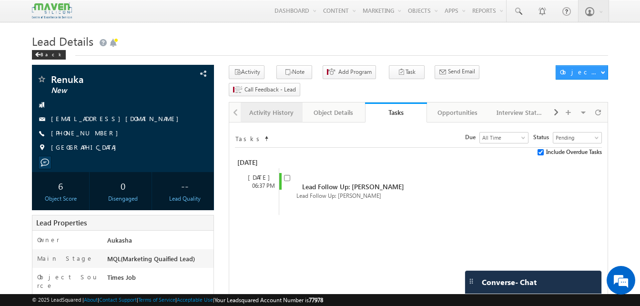
click at [269, 103] on link "Activity History" at bounding box center [271, 112] width 62 height 20
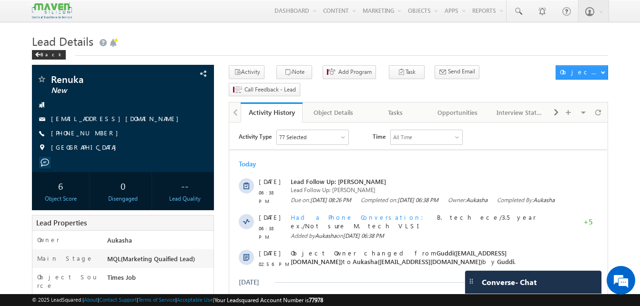
drag, startPoint x: 110, startPoint y: 132, endPoint x: 97, endPoint y: 134, distance: 13.0
click at [97, 134] on div "+91-9381201150" at bounding box center [123, 134] width 172 height 10
copy div "+91-9381201150"
click at [215, 50] on div "Back" at bounding box center [320, 53] width 576 height 6
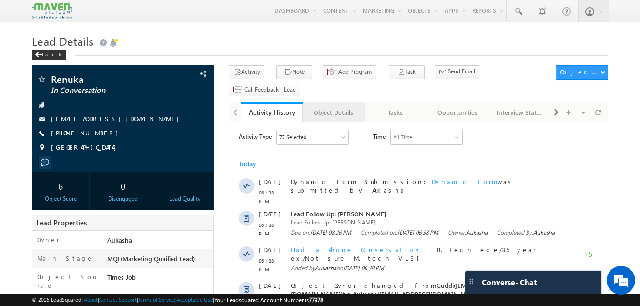
click at [330, 107] on div "Object Details" at bounding box center [333, 112] width 46 height 11
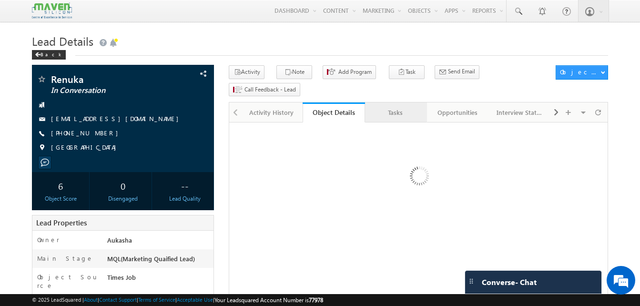
click at [381, 107] on div "Tasks" at bounding box center [395, 112] width 46 height 11
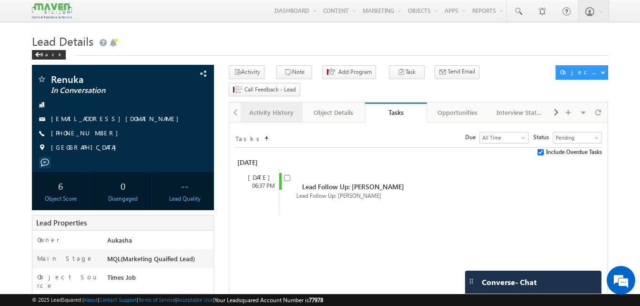
click at [260, 107] on div "Activity History" at bounding box center [271, 112] width 46 height 11
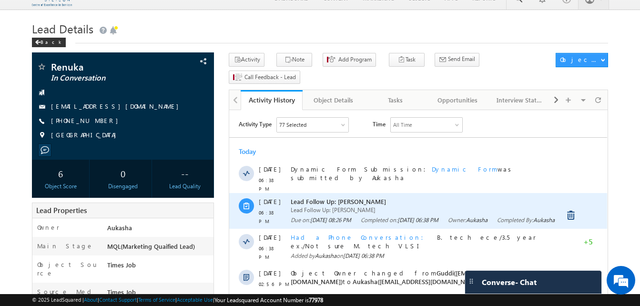
scroll to position [13, 0]
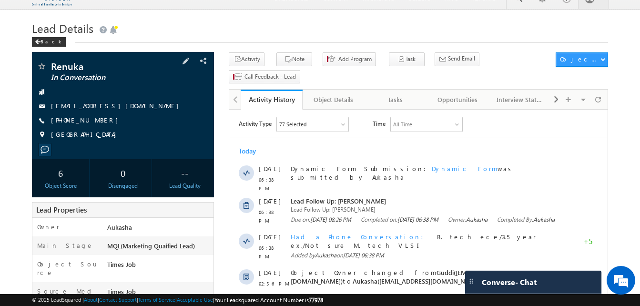
drag, startPoint x: 105, startPoint y: 121, endPoint x: 98, endPoint y: 121, distance: 7.6
click at [98, 121] on div "[PHONE_NUMBER]" at bounding box center [123, 121] width 172 height 10
copy div "[PHONE_NUMBER]"
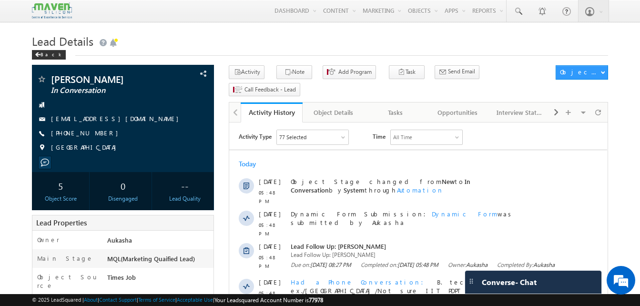
click at [212, 34] on h1 "Lead Details" at bounding box center [320, 40] width 576 height 19
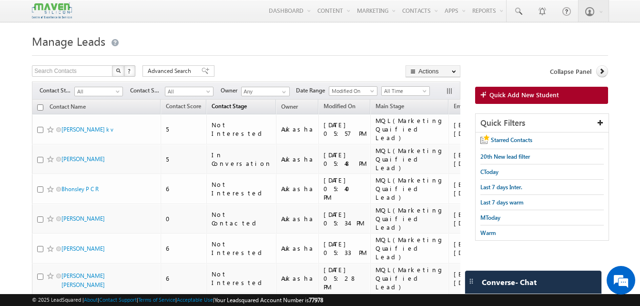
click at [233, 109] on span "Contact Stage" at bounding box center [228, 105] width 35 height 7
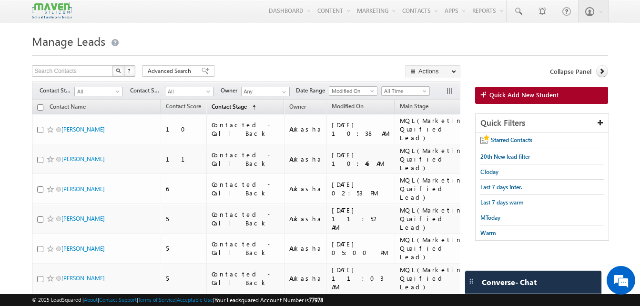
click at [246, 105] on span "Contact Stage" at bounding box center [228, 106] width 35 height 7
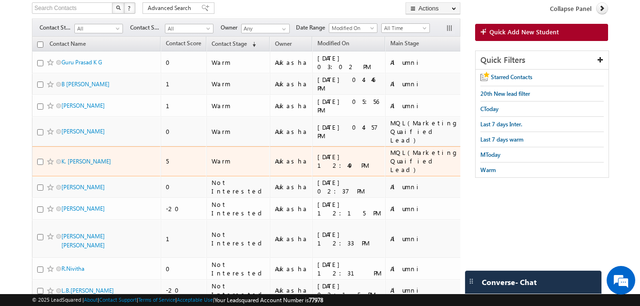
scroll to position [65, 0]
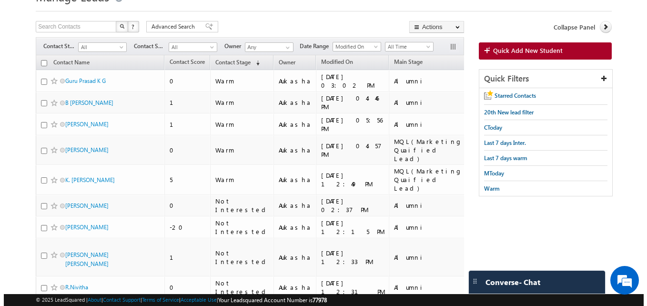
scroll to position [0, 0]
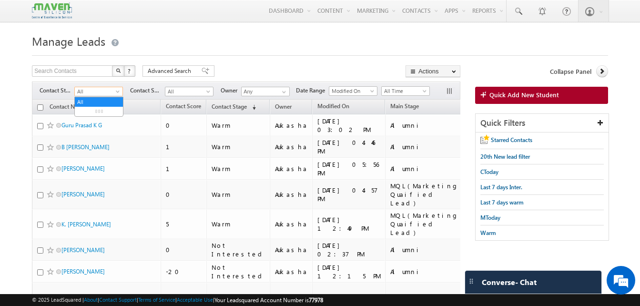
click at [110, 92] on span "All" at bounding box center [97, 91] width 45 height 9
click at [103, 109] on link "New Lead" at bounding box center [99, 111] width 48 height 9
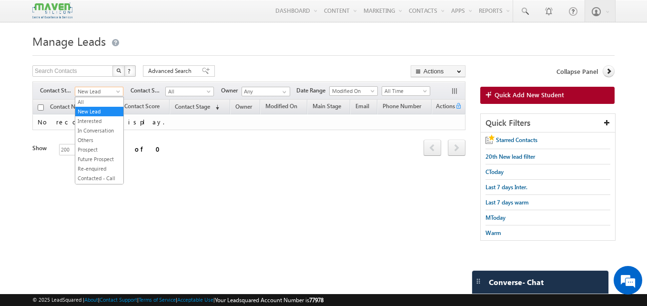
click at [102, 90] on span "New Lead" at bounding box center [97, 91] width 45 height 9
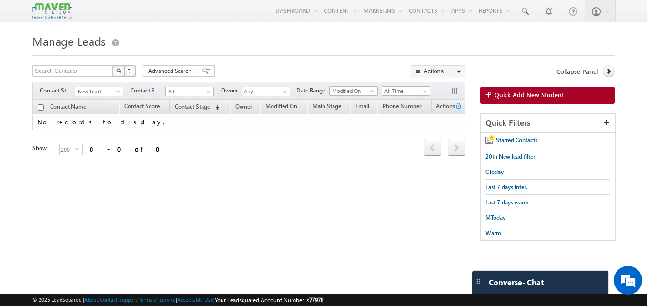
click at [207, 49] on h1 "Manage Leads" at bounding box center [323, 40] width 582 height 19
click at [286, 52] on div at bounding box center [323, 53] width 582 height 6
click at [348, 39] on h1 "Manage Leads" at bounding box center [323, 40] width 582 height 19
click at [310, 45] on h1 "Manage Leads" at bounding box center [323, 40] width 582 height 19
click at [249, 65] on form "Manage Leads Search Contacts X ? 0 results found Advanced Search Advanced Searc…" at bounding box center [323, 140] width 582 height 219
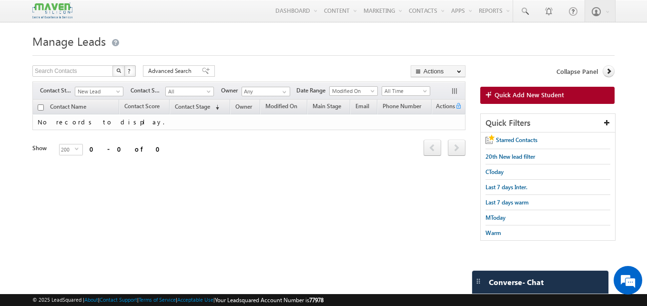
click at [286, 49] on h1 "Manage Leads" at bounding box center [323, 40] width 582 height 19
click at [54, 42] on span "Manage Leads" at bounding box center [68, 40] width 73 height 15
